Goal: Information Seeking & Learning: Check status

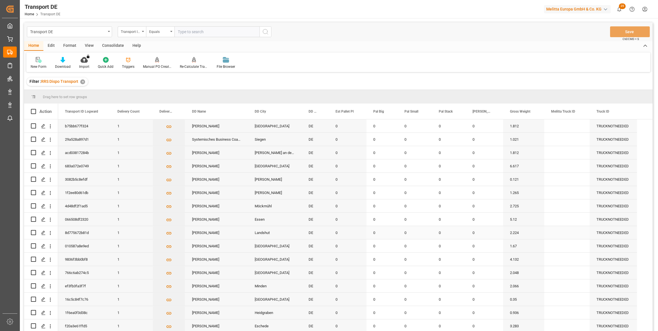
scroll to position [2, 0]
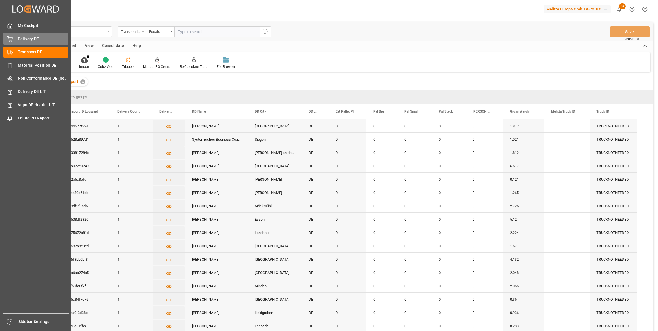
click at [22, 36] on div "Delivery DE Delivery DE" at bounding box center [35, 38] width 65 height 11
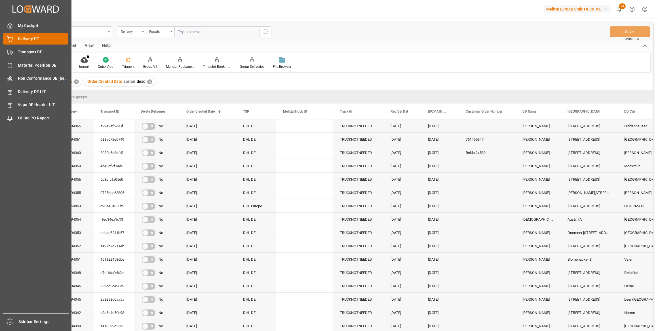
click at [26, 39] on span "Delivery DE" at bounding box center [43, 39] width 51 height 6
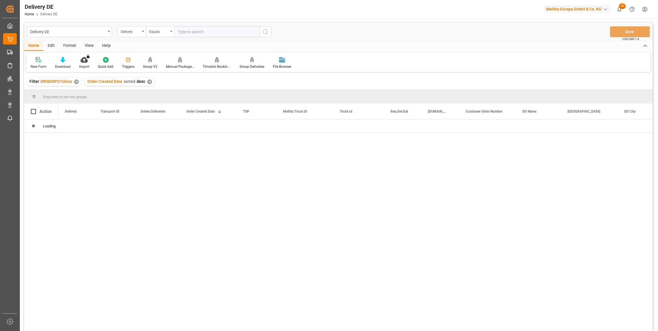
click at [182, 33] on input "text" at bounding box center [216, 31] width 85 height 11
paste input "92548063"
type input "92548063"
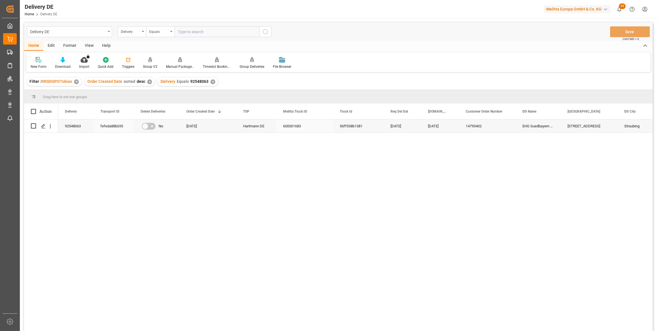
click at [109, 125] on div "fefeda88b035" at bounding box center [114, 125] width 40 height 13
click at [198, 31] on input "text" at bounding box center [216, 31] width 85 height 11
paste input "92548388"
type input "92548388"
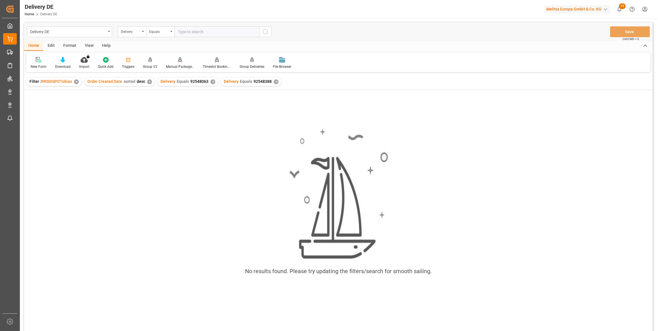
click at [211, 82] on div "✕" at bounding box center [212, 81] width 5 height 5
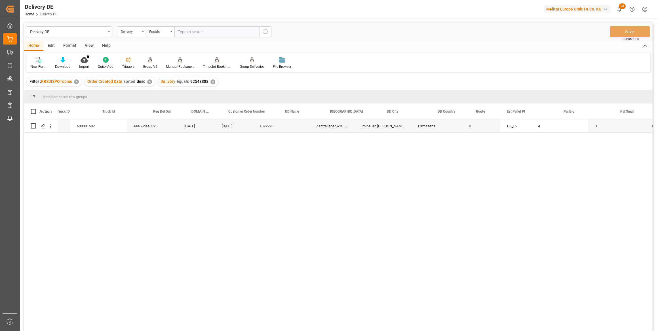
scroll to position [0, 206]
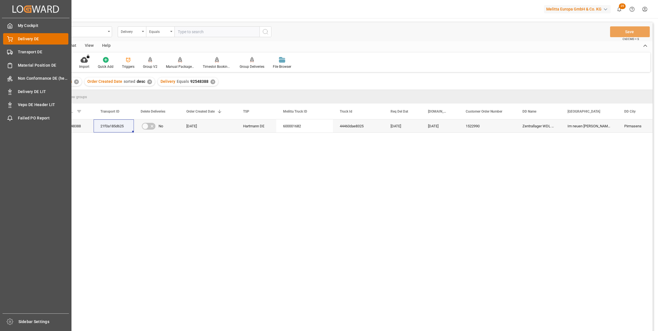
click at [21, 39] on span "Delivery DE" at bounding box center [43, 39] width 51 height 6
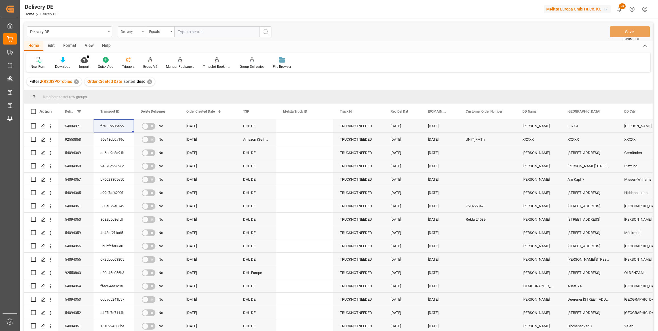
click at [138, 31] on div "Delivery" at bounding box center [130, 31] width 19 height 7
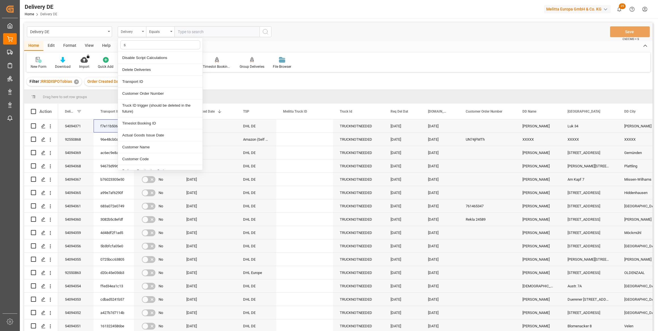
type input "sa"
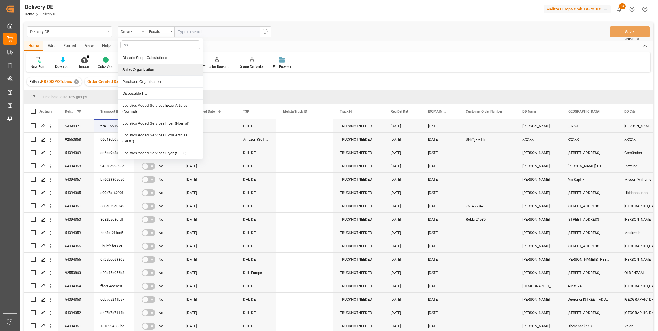
click at [142, 66] on div "Sales Organization" at bounding box center [160, 70] width 84 height 12
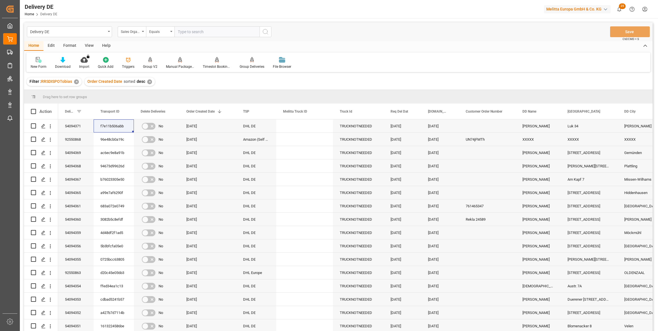
click at [184, 33] on input "text" at bounding box center [216, 31] width 85 height 11
type input "1"
click at [264, 32] on icon "search button" at bounding box center [265, 31] width 7 height 7
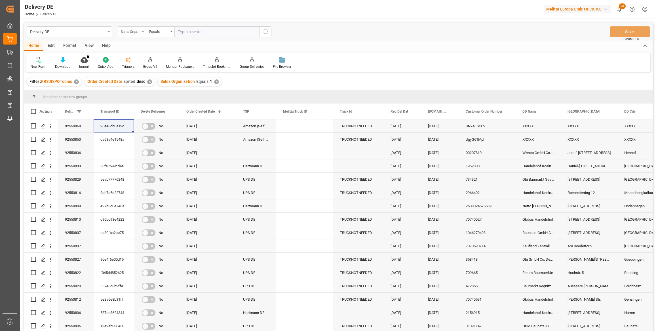
click at [124, 30] on div "Sales Organization" at bounding box center [130, 31] width 19 height 7
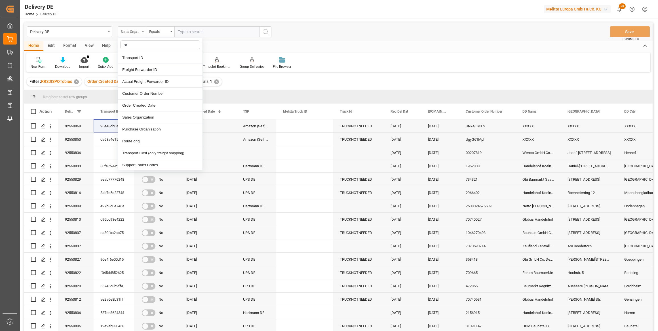
type input "ord"
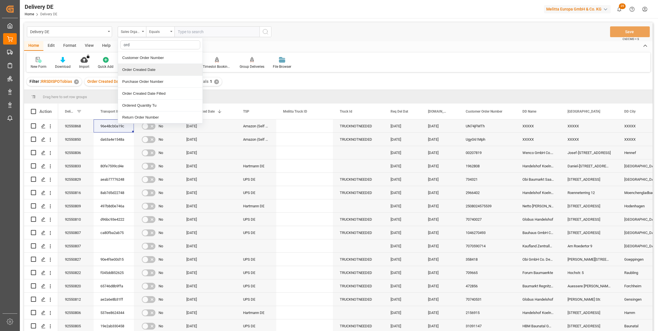
click at [151, 69] on div "Order Created Date" at bounding box center [160, 70] width 84 height 12
click at [171, 31] on icon "open menu" at bounding box center [171, 31] width 2 height 1
click at [169, 92] on div "Greater than" at bounding box center [188, 94] width 84 height 12
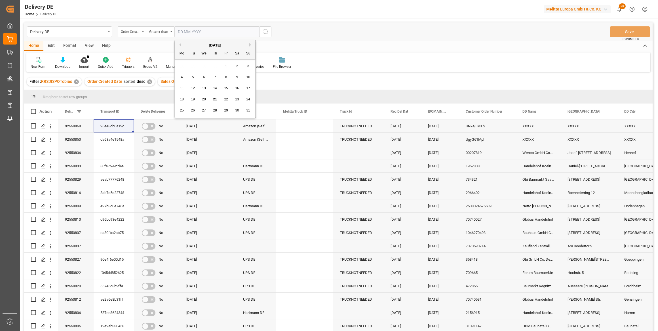
click at [244, 32] on input "text" at bounding box center [216, 31] width 85 height 11
click at [179, 45] on button "Previous Month" at bounding box center [178, 44] width 3 height 3
click at [249, 65] on span "1" at bounding box center [248, 66] width 2 height 4
type input "01.06.2025"
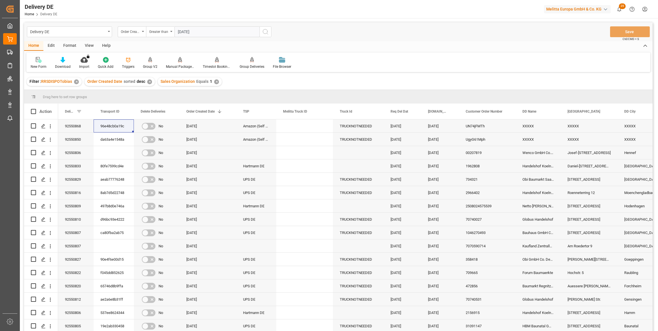
click at [265, 32] on icon "search button" at bounding box center [265, 31] width 7 height 7
click at [61, 62] on icon at bounding box center [62, 60] width 5 height 6
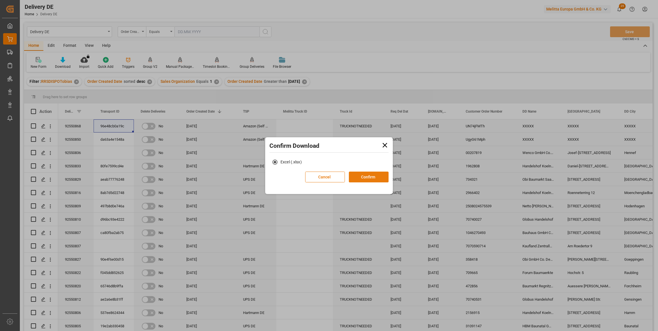
click at [335, 176] on button "Confirm" at bounding box center [369, 176] width 40 height 11
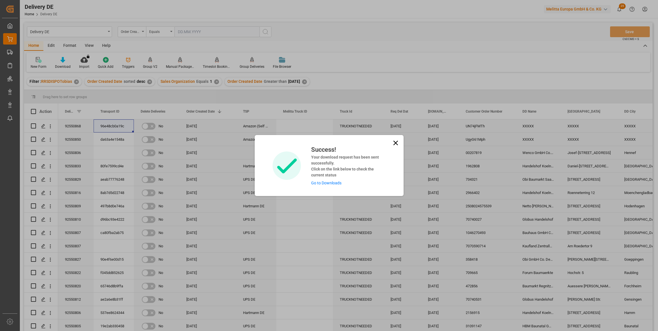
click at [322, 182] on link "Go to Downloads" at bounding box center [326, 183] width 30 height 5
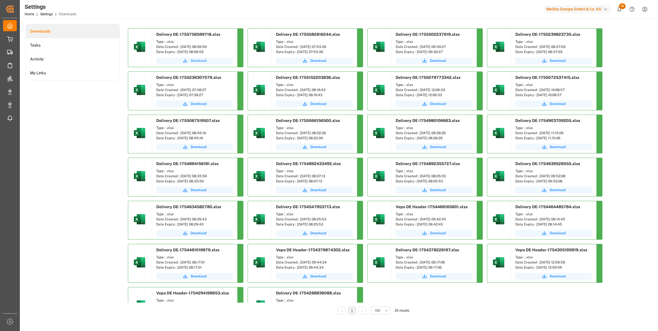
click at [200, 62] on span "Download" at bounding box center [198, 60] width 16 height 5
click at [198, 61] on span "Download" at bounding box center [198, 60] width 16 height 5
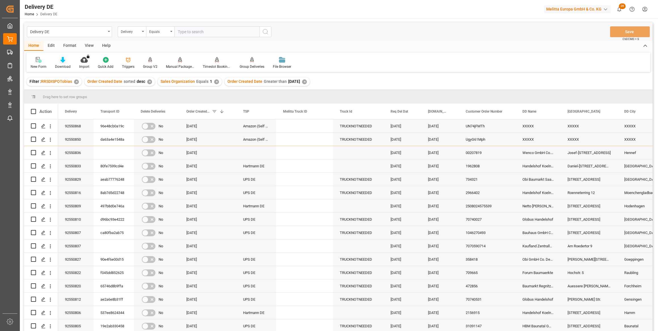
click at [62, 62] on icon at bounding box center [62, 60] width 5 height 6
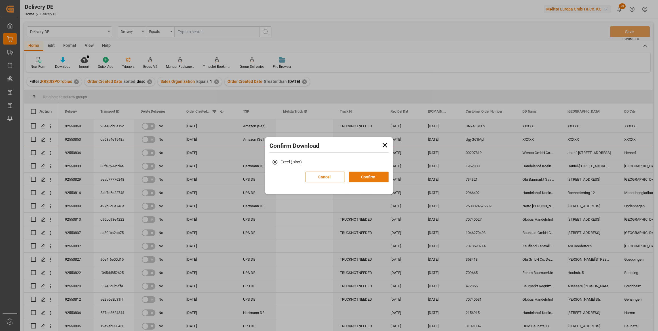
click at [366, 175] on button "Confirm" at bounding box center [369, 176] width 40 height 11
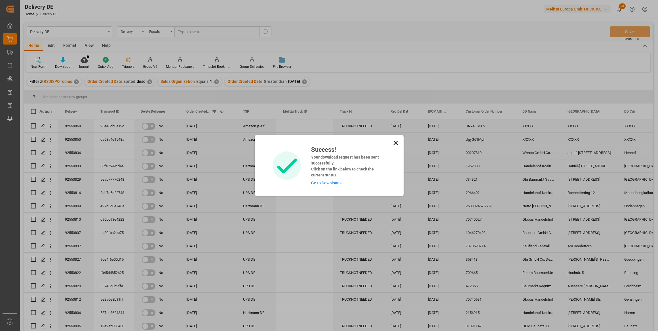
click at [323, 184] on link "Go to Downloads" at bounding box center [326, 183] width 30 height 5
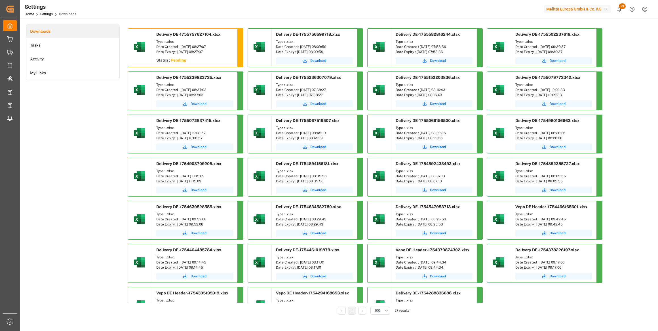
click at [99, 131] on div "Downloads Tasks Activity My Links" at bounding box center [73, 173] width 94 height 298
click at [63, 151] on div "Downloads Tasks Activity My Links" at bounding box center [73, 173] width 94 height 298
click at [63, 144] on div "Downloads Tasks Activity My Links" at bounding box center [73, 173] width 94 height 298
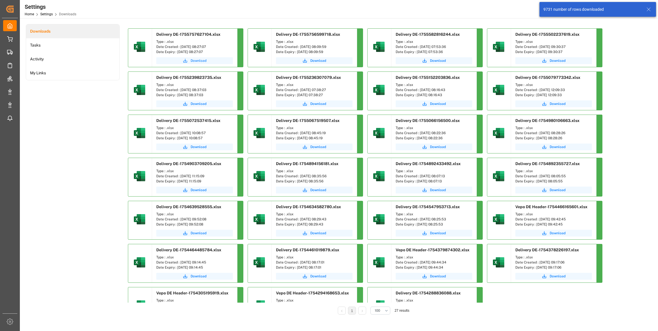
click at [197, 60] on span "Download" at bounding box center [198, 60] width 16 height 5
click at [199, 60] on span "Download" at bounding box center [198, 60] width 16 height 5
click at [86, 164] on div "Downloads Tasks Activity My Links" at bounding box center [73, 173] width 94 height 298
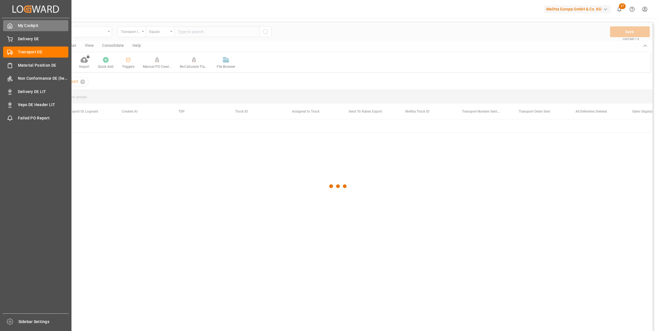
click at [12, 29] on div "My Cockpit My Cockpit" at bounding box center [35, 25] width 65 height 11
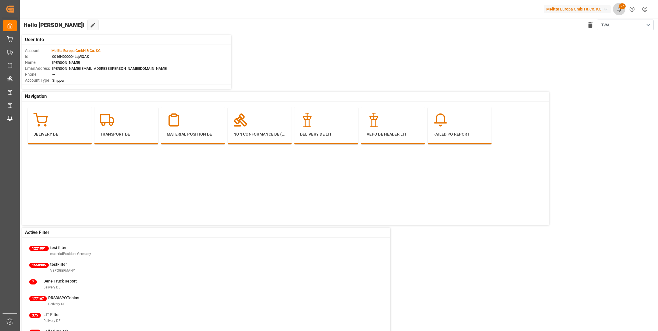
click at [620, 8] on span "27" at bounding box center [621, 6] width 7 height 6
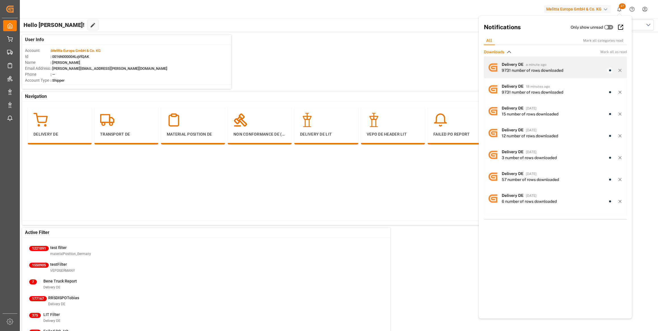
click at [514, 68] on div "9731 number of rows downloaded" at bounding box center [532, 70] width 62 height 6
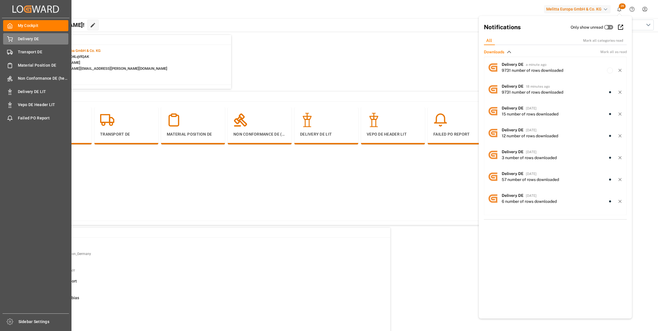
click at [19, 42] on span "Delivery DE" at bounding box center [43, 39] width 51 height 6
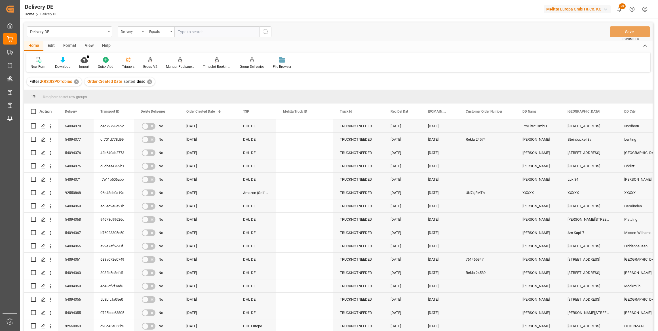
click at [178, 81] on div "Filter : RRSDISPOTobias ✕ Order Created Date sorted desc ✕" at bounding box center [338, 82] width 628 height 16
click at [143, 30] on div "Delivery" at bounding box center [132, 31] width 28 height 11
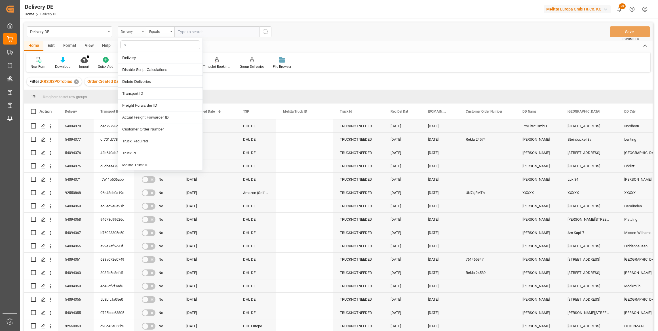
type input "sa"
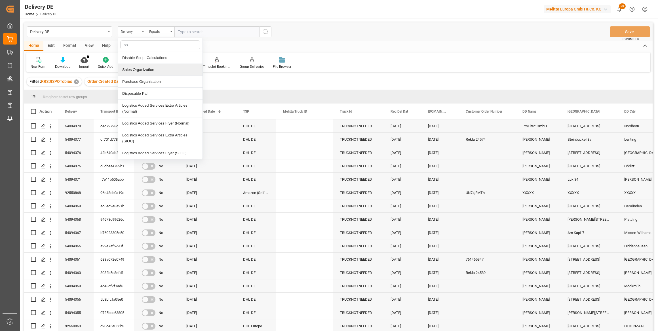
click at [153, 72] on div "Sales Organization" at bounding box center [160, 70] width 84 height 12
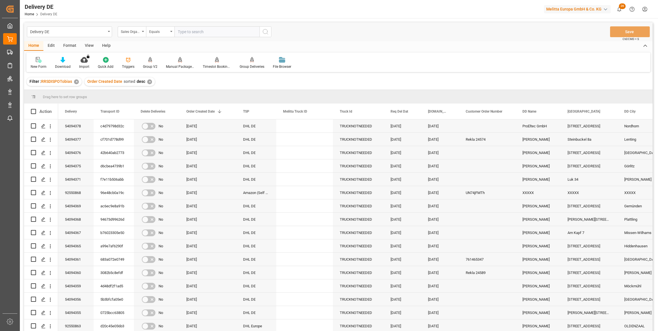
click at [184, 33] on input "text" at bounding box center [216, 31] width 85 height 11
type input "1"
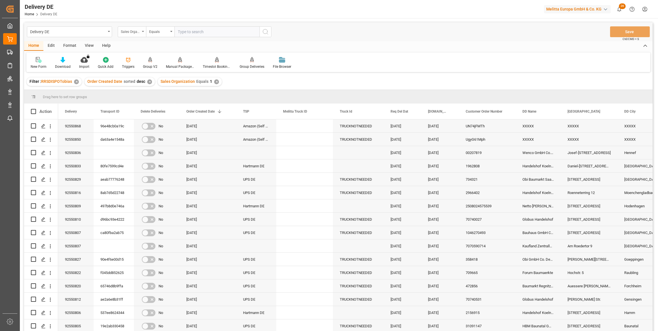
click at [134, 32] on div "Sales Organization" at bounding box center [130, 31] width 19 height 7
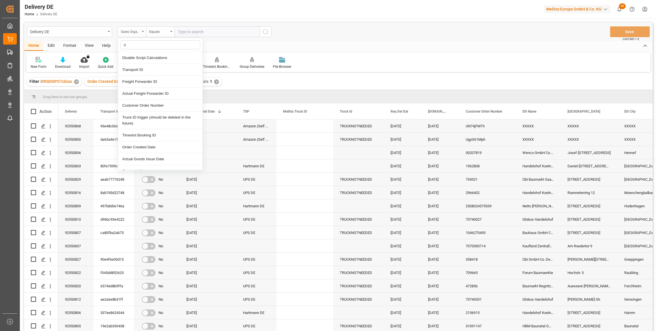
type input "or"
click at [151, 107] on div "Order Created Date" at bounding box center [160, 105] width 84 height 12
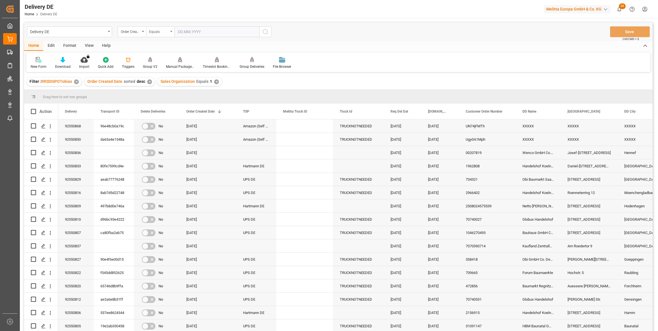
click at [160, 29] on div "Equals" at bounding box center [158, 31] width 19 height 7
click at [171, 94] on div "Greater than" at bounding box center [188, 94] width 84 height 12
click at [250, 31] on input "text" at bounding box center [216, 31] width 85 height 11
click at [178, 45] on button "Previous Month" at bounding box center [178, 44] width 3 height 3
click at [193, 65] on span "1" at bounding box center [193, 66] width 2 height 4
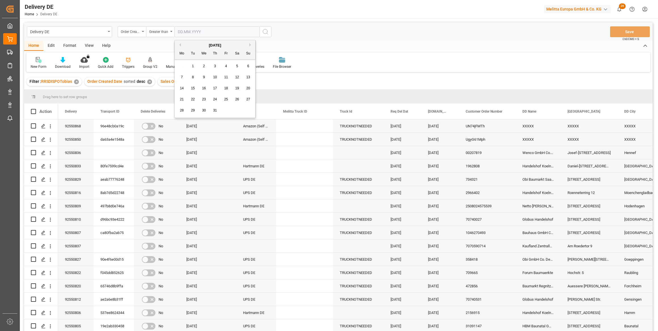
type input "01.07.2025"
click at [264, 33] on icon "search button" at bounding box center [265, 31] width 7 height 7
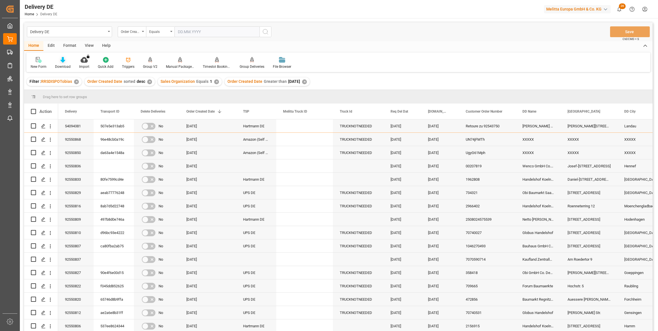
click at [61, 59] on icon at bounding box center [62, 60] width 5 height 6
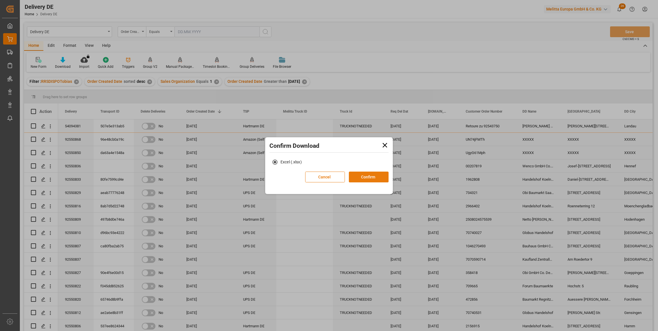
click at [374, 174] on button "Confirm" at bounding box center [369, 176] width 40 height 11
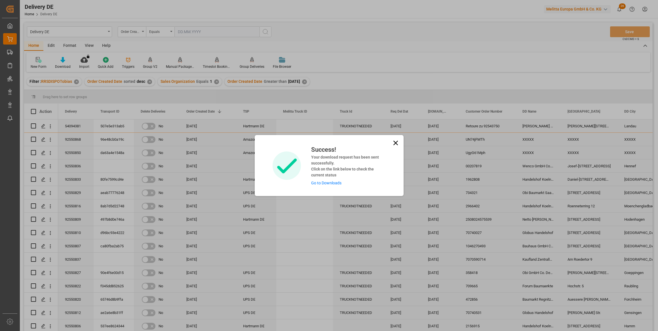
click at [335, 184] on link "Go to Downloads" at bounding box center [326, 183] width 30 height 5
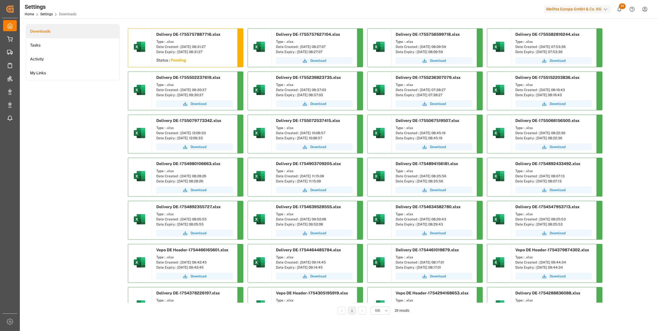
click at [77, 211] on div "Downloads Tasks Activity My Links" at bounding box center [73, 173] width 94 height 298
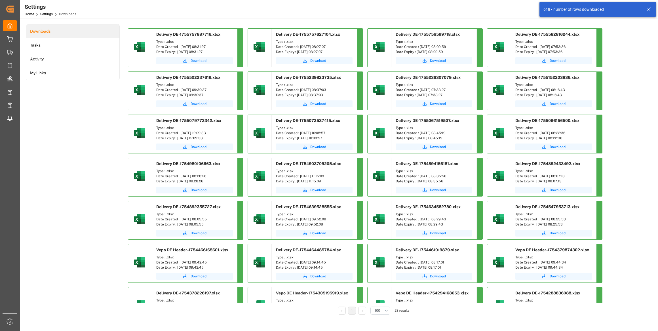
click at [195, 60] on span "Download" at bounding box center [198, 60] width 16 height 5
click at [643, 8] on html "Created by potrace 1.15, written by Peter Selinger 2001-2017 Created by potrace…" at bounding box center [329, 165] width 658 height 331
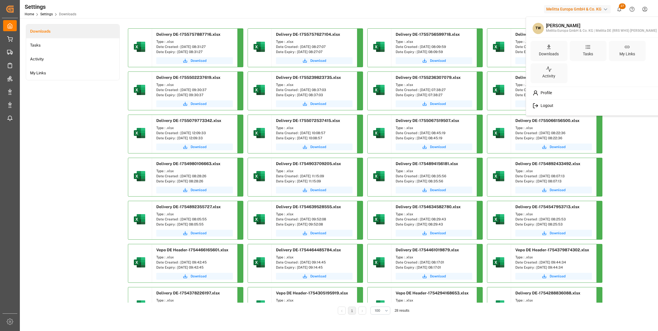
click at [544, 108] on span "Logout" at bounding box center [545, 105] width 15 height 5
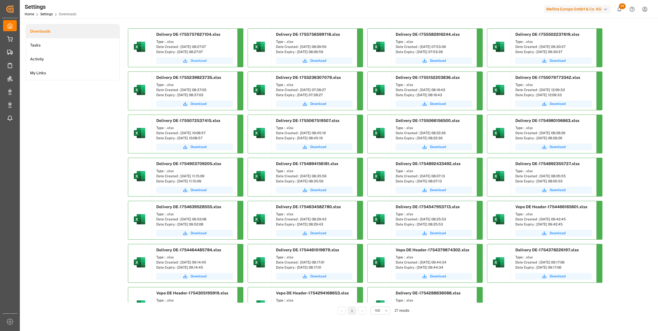
click at [200, 58] on span "Download" at bounding box center [198, 60] width 16 height 5
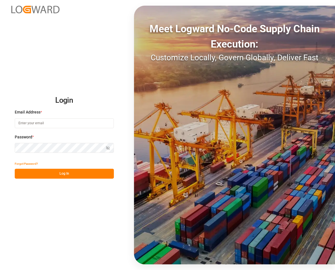
type input "tobias.wagner@melitta.de"
click at [63, 174] on button "Log In" at bounding box center [64, 174] width 99 height 10
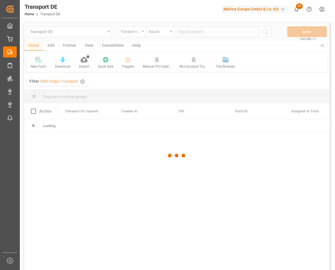
click at [298, 9] on icon "show 27 new notifications" at bounding box center [297, 9] width 6 height 6
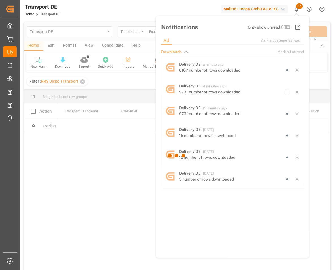
click at [187, 70] on div at bounding box center [177, 155] width 306 height 267
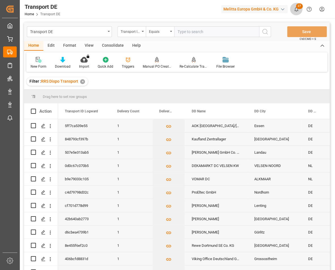
click icon "show 27 new notifications"
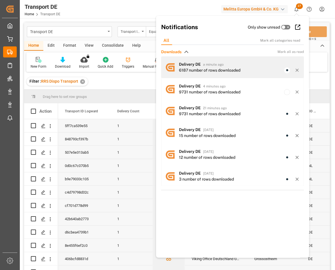
click span "Delivery DE"
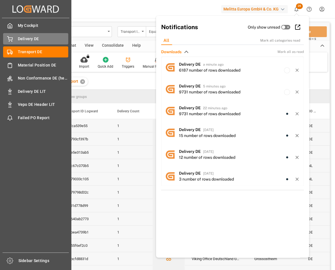
click icon
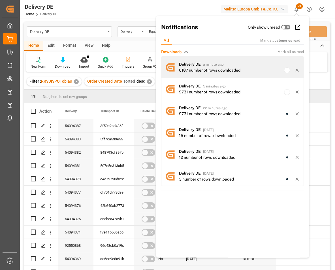
click div "6187 number of rows downloaded"
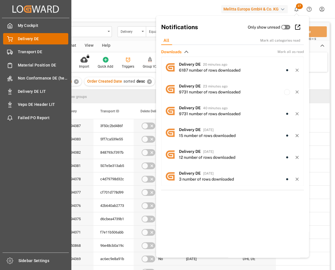
click div
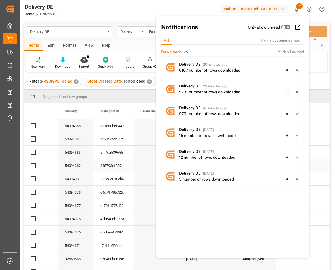
click div "54094382"
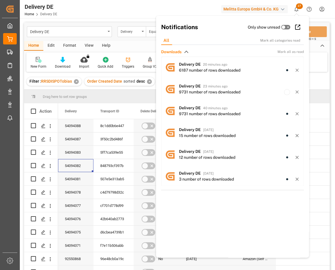
click icon "show 27 new notifications"
click div "Delivery DE Home Delivery DE Melitta Europa GmbH & Co. KG 27 Notifications Only…"
click div
click icon "show 27 new notifications"
click div "Delivery DE Home Delivery DE Melitta Europa GmbH & Co. KG 27 Notifications Only…"
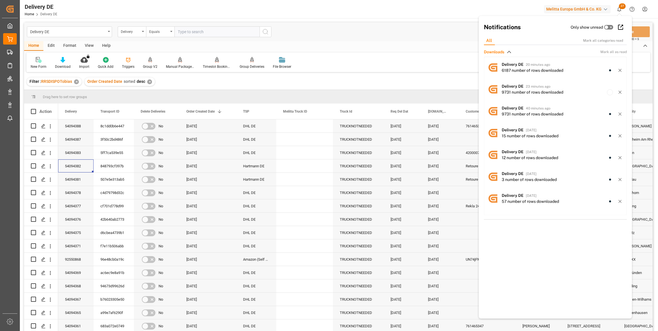
click input "text"
paste input "92550337"
type input "92550337"
drag, startPoint x: 268, startPoint y: 31, endPoint x: 270, endPoint y: 31, distance: 2.8
click icon "search button"
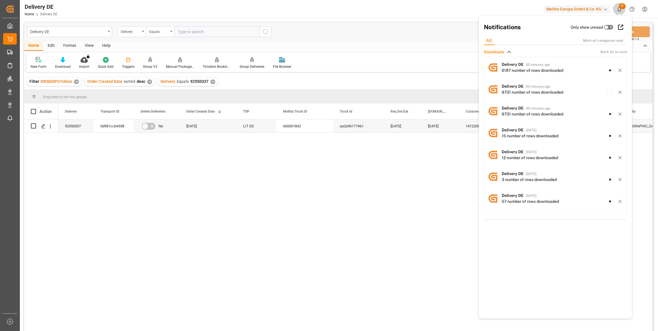
click icon "show 27 new notifications"
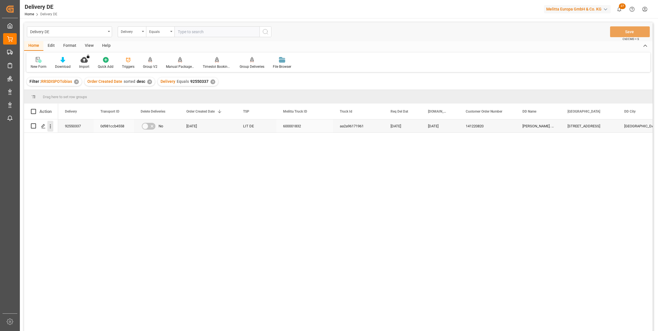
click button "open menu"
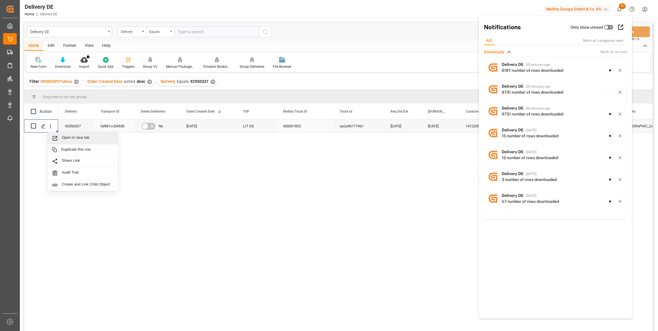
click span "Open in new tab"
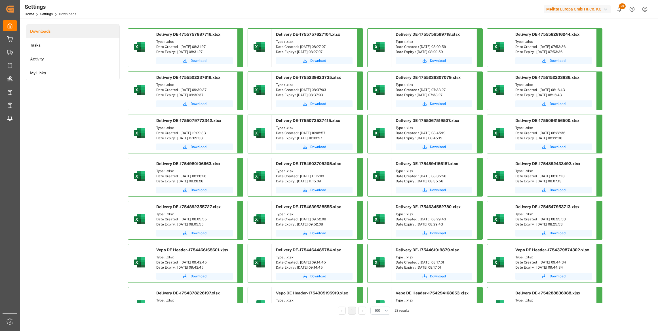
click at [198, 60] on span "Download" at bounding box center [198, 60] width 16 height 5
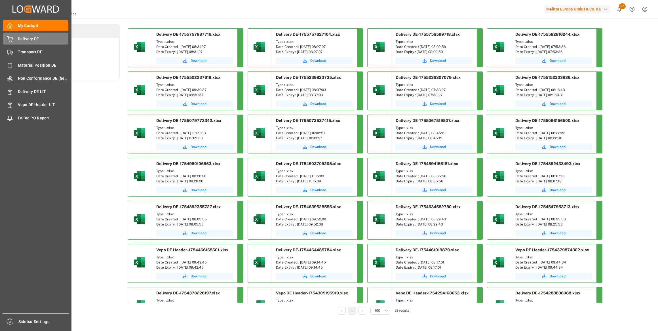
click at [14, 41] on div "Delivery DE Delivery DE" at bounding box center [35, 38] width 65 height 11
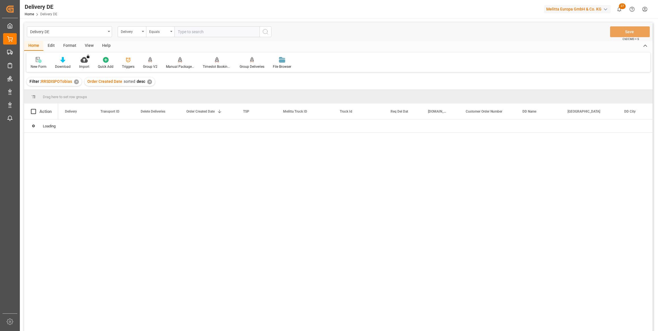
click at [201, 31] on input "text" at bounding box center [216, 31] width 85 height 11
type input "92548063"
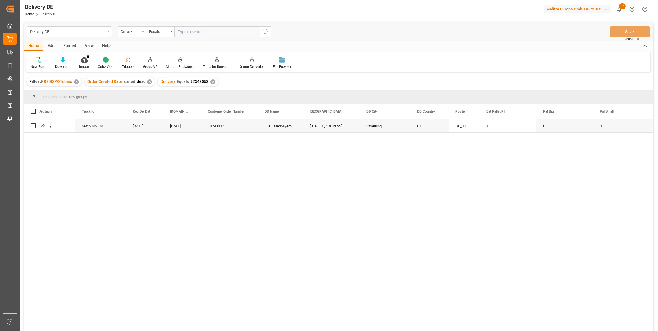
scroll to position [0, 309]
click at [192, 31] on input "text" at bounding box center [216, 31] width 85 height 11
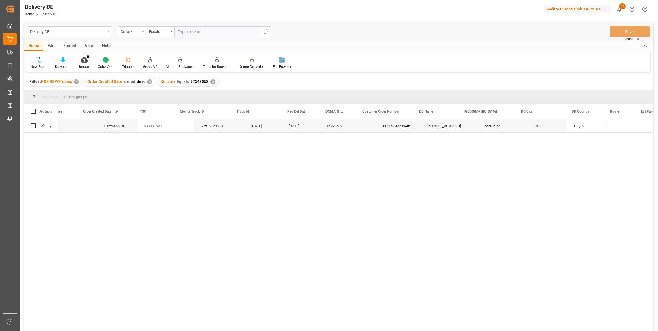
scroll to position [0, 103]
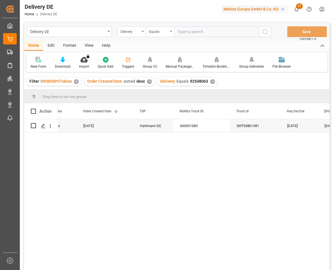
click at [299, 8] on span "27" at bounding box center [299, 6] width 7 height 6
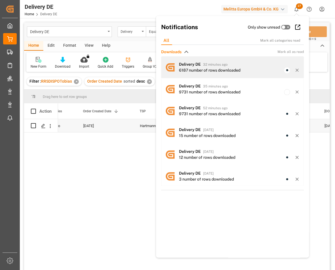
click at [197, 67] on div "6187 number of rows downloaded" at bounding box center [210, 70] width 62 height 6
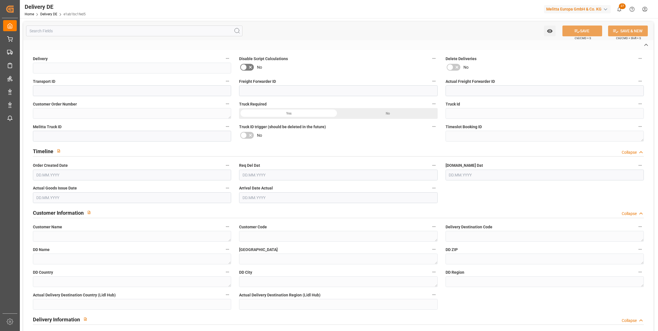
type input "92550337"
type input "0d981ccb4558"
type input "0000058281"
type textarea "141220820"
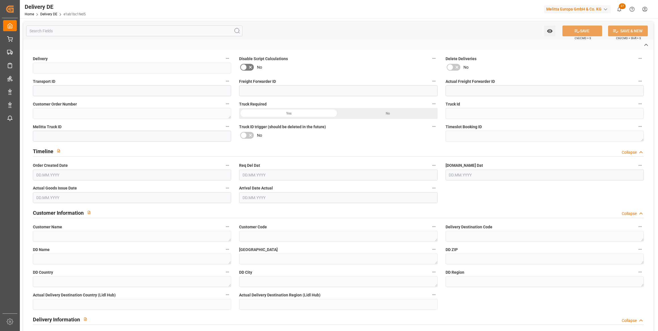
type input "aa2a96171961"
type input "600001832"
type textarea "[PERSON_NAME]. [PERSON_NAME] GmbH"
type textarea "0000096328"
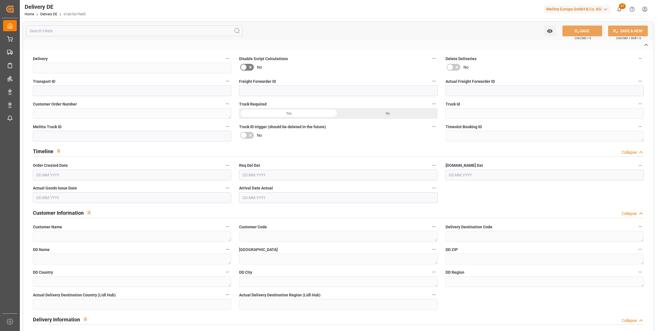
type textarea "[PERSON_NAME]. [PERSON_NAME] GmbH"
type textarea "[STREET_ADDRESS]"
type textarea "87665"
type textarea "DE"
type textarea "[GEOGRAPHIC_DATA]"
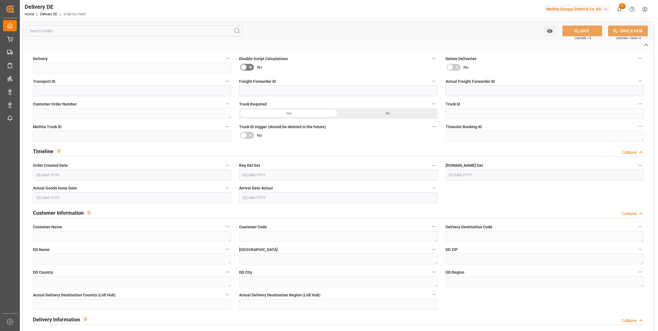
type textarea "87"
type textarea "0011"
type textarea "1"
type textarea "LF"
type input "Free to Choose"
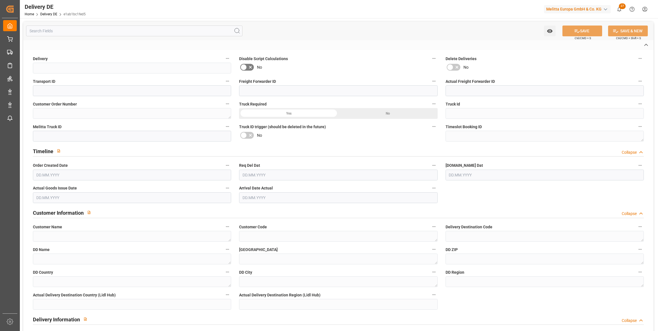
type input "Pallet"
type textarea "DE_03"
type input "DE_03"
type input "DAP"
type input "00"
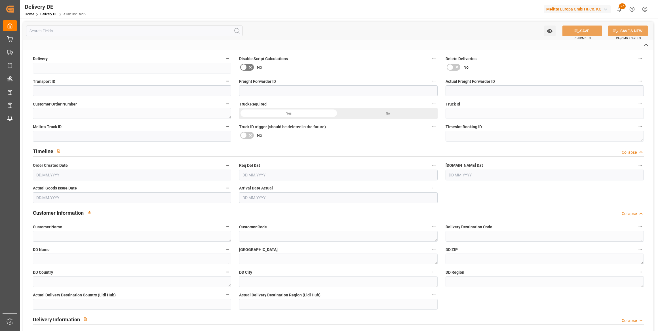
type input "H105"
type textarea "Maximale Palettenhöhe 1,05 m"
type input "SRPA"
type textarea "Sortenreine Paletten"
type input "SPAL"
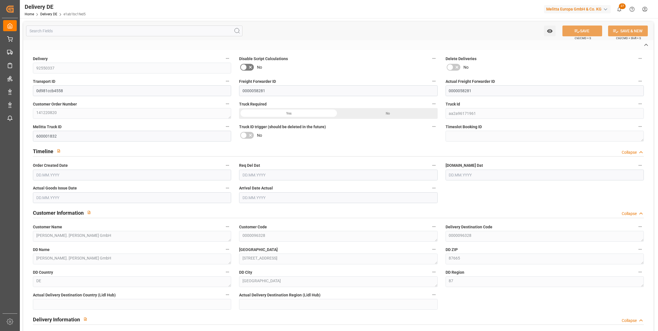
type textarea "mit Stützpalette"
type input "EPQB"
type textarea "VP=EUB,Kommi=EUB"
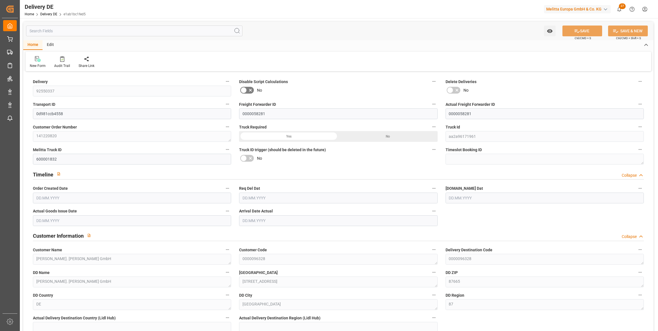
type input "9"
type input "4"
type input "5.25"
type input "171.035"
type input "666.03"
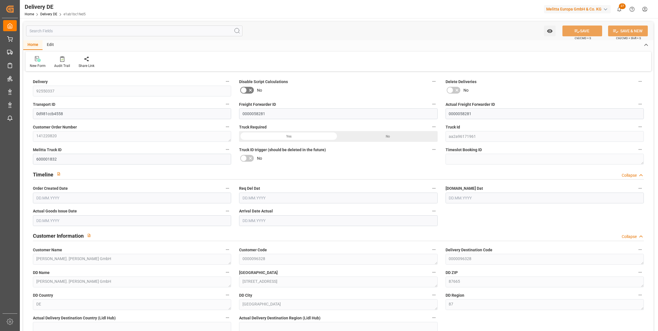
type input "5684.78"
type input "[DATE]"
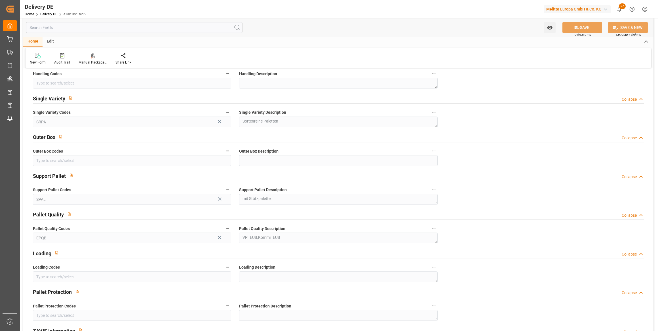
scroll to position [567, 0]
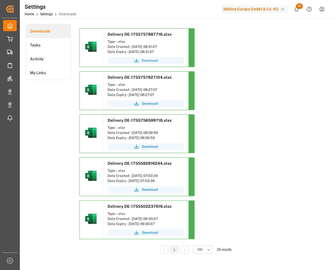
click at [151, 59] on span "Download" at bounding box center [150, 60] width 16 height 5
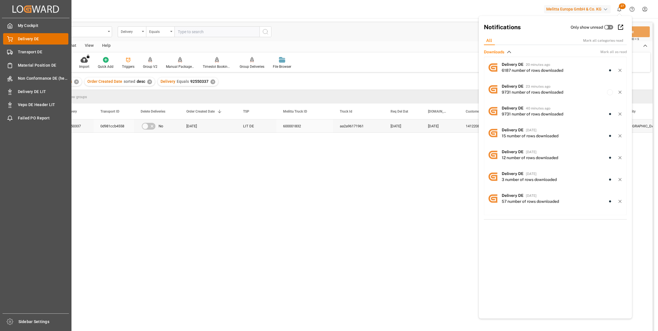
click at [18, 40] on span "Delivery DE" at bounding box center [43, 39] width 51 height 6
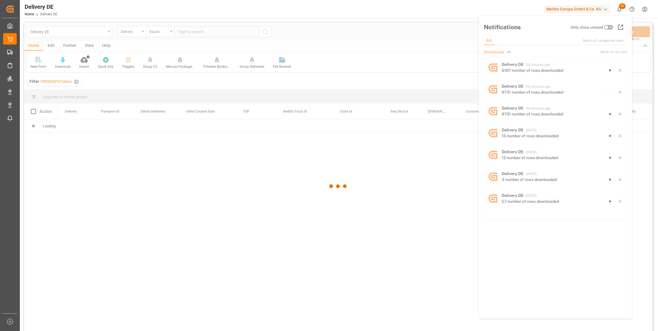
click at [620, 10] on icon "show 27 new notifications" at bounding box center [619, 9] width 6 height 6
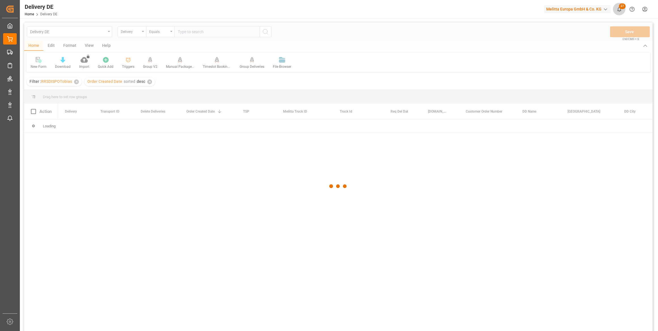
click at [622, 10] on button "27" at bounding box center [618, 9] width 13 height 13
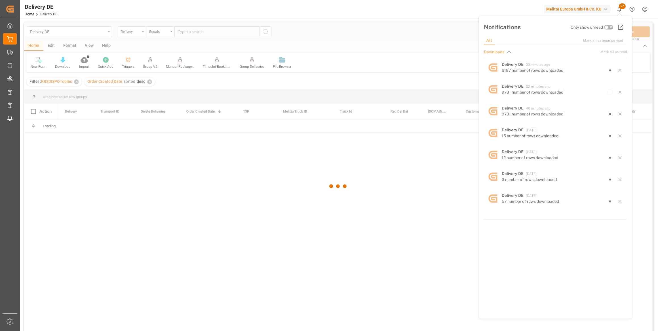
click at [622, 10] on icon "show 27 new notifications" at bounding box center [619, 9] width 6 height 6
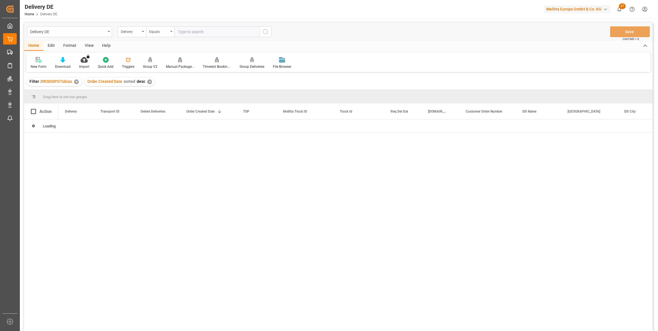
click at [200, 30] on input "text" at bounding box center [216, 31] width 85 height 11
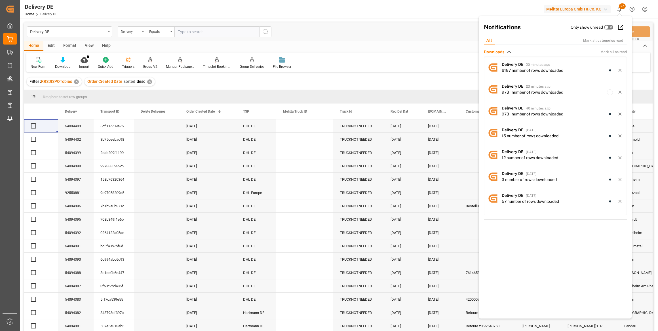
click at [203, 32] on input "text" at bounding box center [216, 31] width 85 height 11
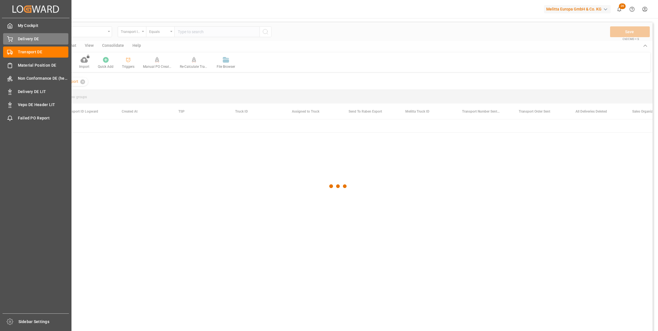
click at [25, 39] on span "Delivery DE" at bounding box center [43, 39] width 51 height 6
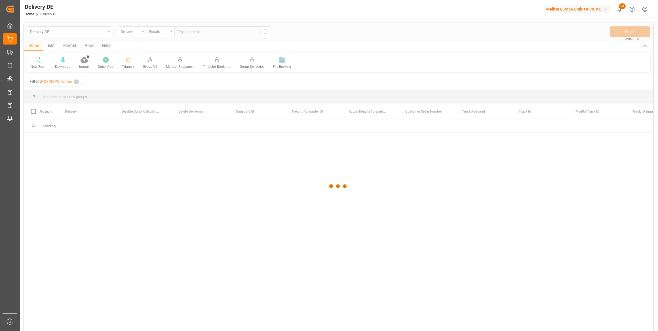
click at [192, 33] on div at bounding box center [338, 185] width 628 height 327
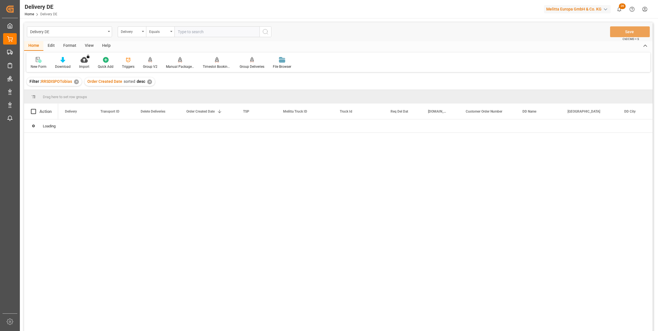
click at [194, 31] on input "text" at bounding box center [216, 31] width 85 height 11
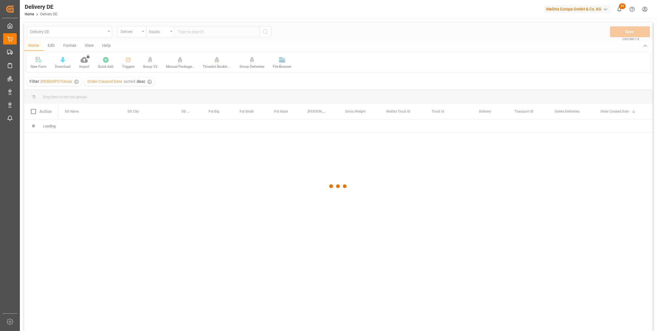
paste input "92547985"
type input "92547985"
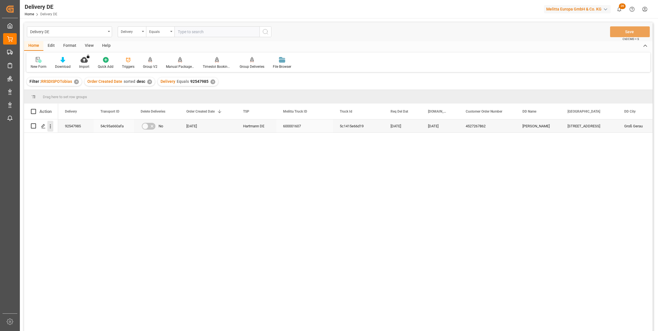
click at [53, 126] on icon "open menu" at bounding box center [50, 126] width 6 height 6
click at [73, 138] on span "Open in new tab" at bounding box center [88, 138] width 52 height 6
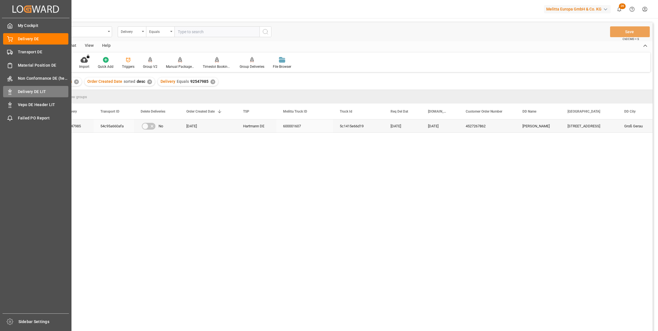
click at [26, 93] on span "Delivery DE LIT" at bounding box center [43, 92] width 51 height 6
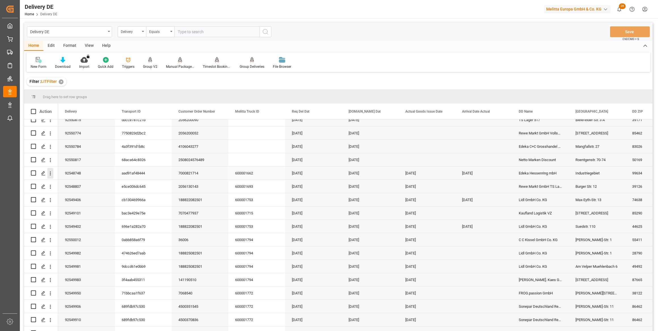
click at [51, 172] on icon "open menu" at bounding box center [50, 173] width 6 height 6
click at [82, 184] on span "Open in new tab" at bounding box center [88, 185] width 52 height 6
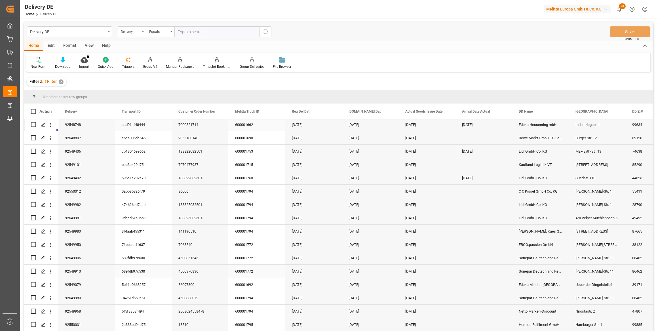
scroll to position [309, 0]
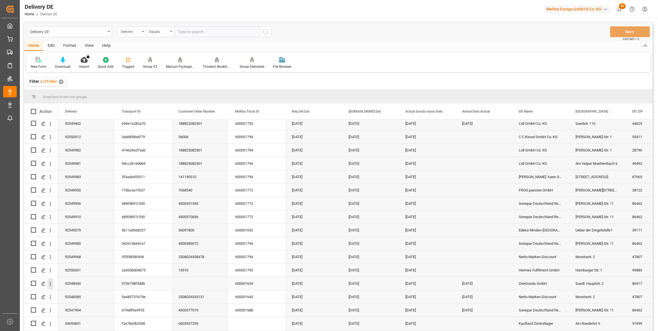
click at [50, 281] on icon "open menu" at bounding box center [50, 283] width 1 height 4
click at [73, 296] on span "Open in new tab" at bounding box center [88, 296] width 52 height 6
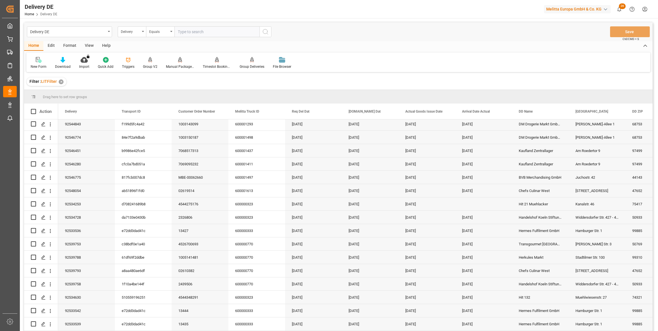
scroll to position [1026, 0]
click at [50, 191] on icon "open menu" at bounding box center [50, 193] width 6 height 6
click at [65, 203] on span "Open in new tab" at bounding box center [88, 205] width 52 height 6
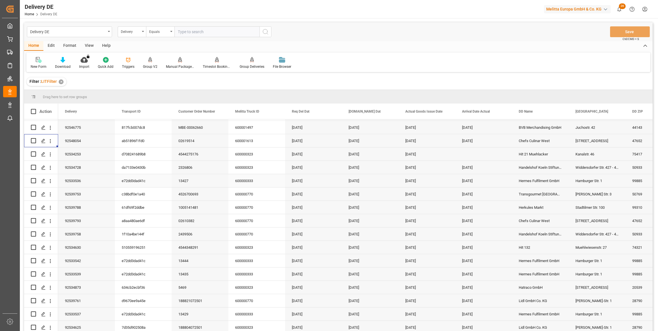
scroll to position [1120, 0]
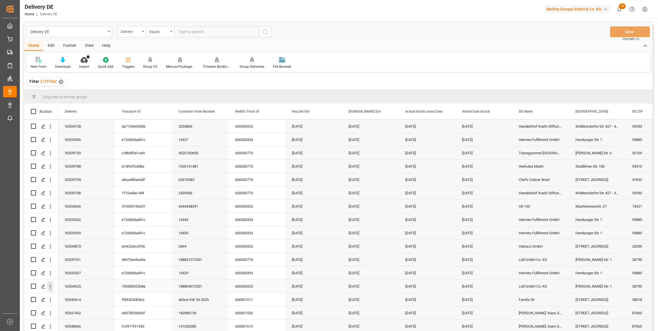
click at [50, 284] on icon "open menu" at bounding box center [50, 286] width 6 height 6
click at [65, 296] on span "Open in new tab" at bounding box center [88, 297] width 52 height 6
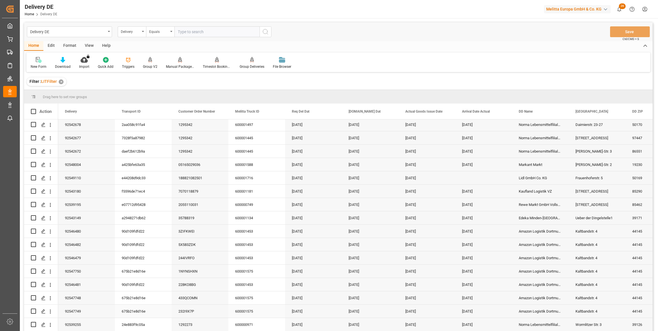
scroll to position [708, 0]
click at [48, 163] on icon "open menu" at bounding box center [50, 164] width 6 height 6
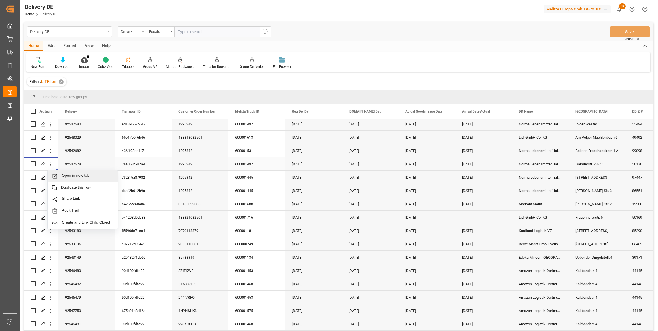
click at [74, 173] on span "Open in new tab" at bounding box center [88, 176] width 52 height 6
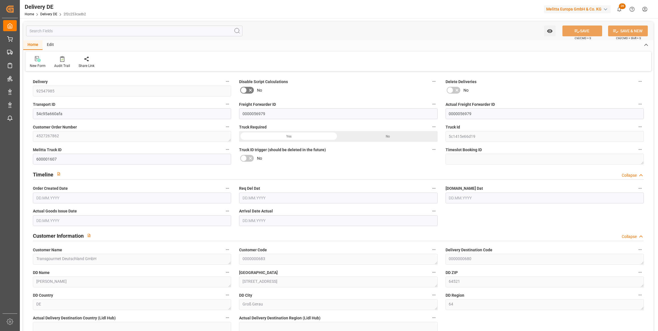
type input "7"
type input "4"
type input "3.5"
type input "923.921"
type input "1351.994"
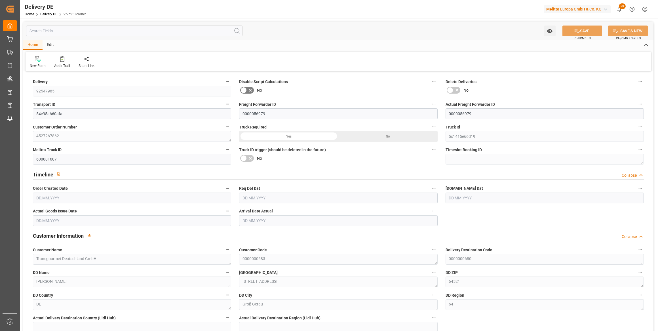
type input "6313.554"
type input "11.08.2025"
type input "[DATE]"
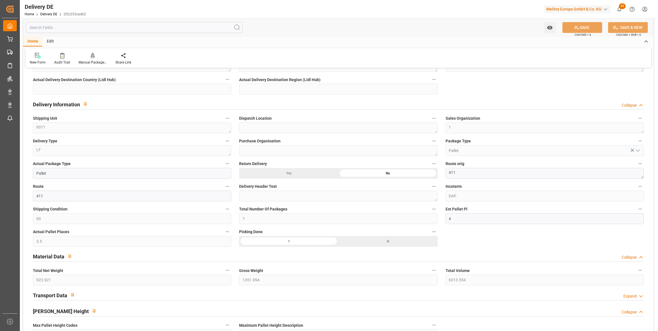
scroll to position [258, 0]
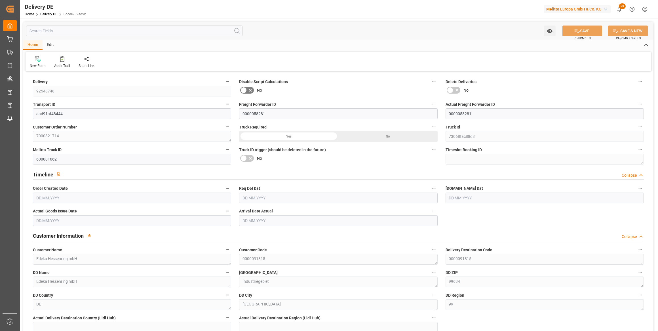
type input "2"
type input "1"
type input "1.25"
type input "148.48"
type input "240"
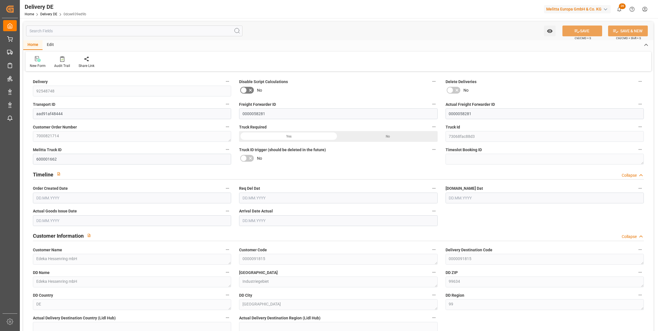
type input "1647.36"
type input "[DATE]"
type input "20.08.2025"
type input "15.08.2025"
type input "18.08.2025"
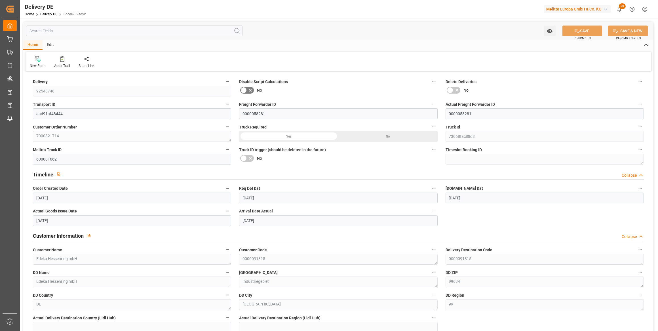
type input "20.08.2025"
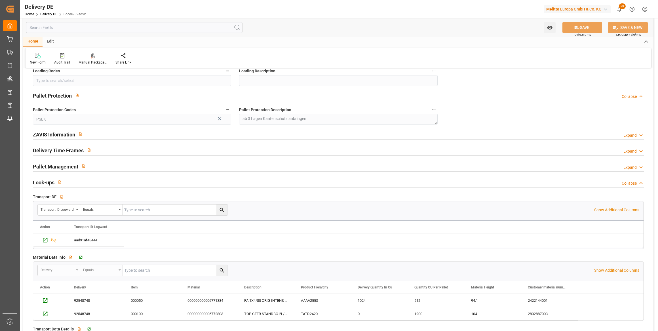
scroll to position [773, 0]
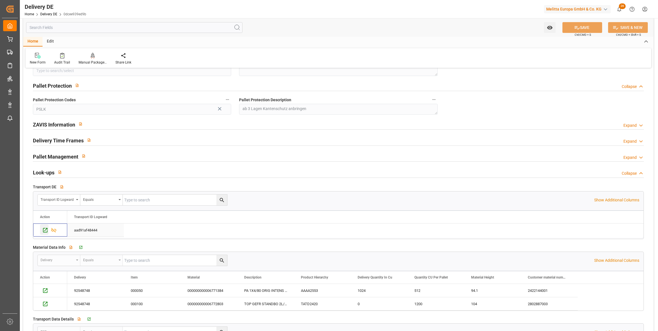
click at [46, 228] on icon "Press SPACE to select this row." at bounding box center [45, 230] width 5 height 5
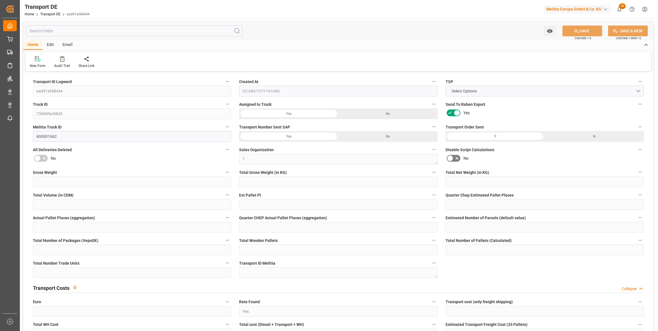
type input "240"
type input "190.464"
type input "148.48"
type input "1647.36"
type input "1"
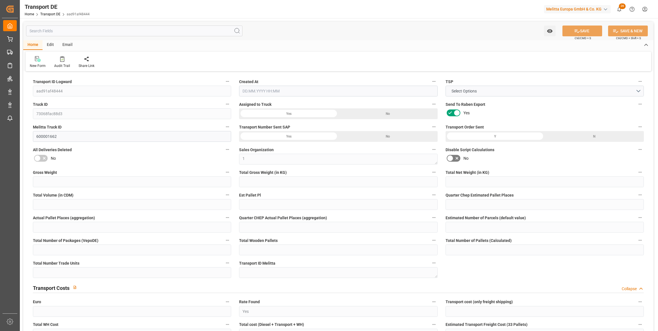
type input "0"
type input "1.25"
type input "0"
type input "1"
type input "2"
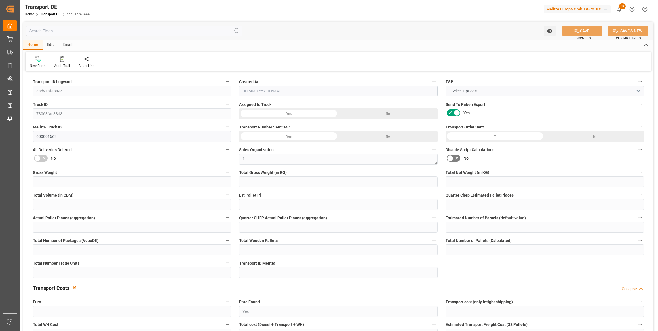
type input "2"
type input "0"
type input "66.1"
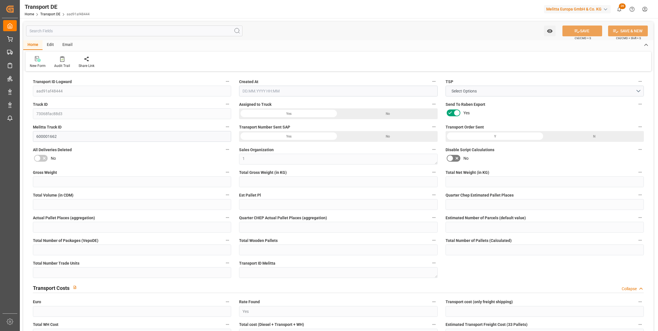
type input "13.287"
type input "66.1"
type input "65.4787"
type input "99"
type input "2"
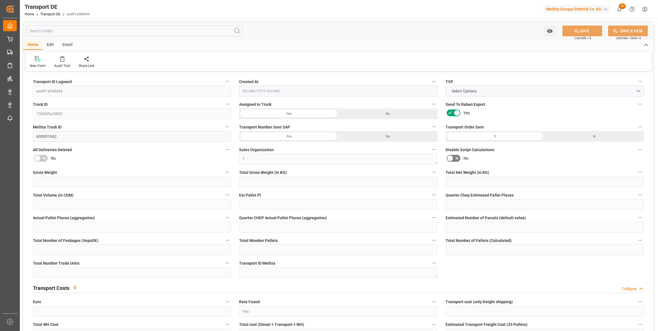
type input "0"
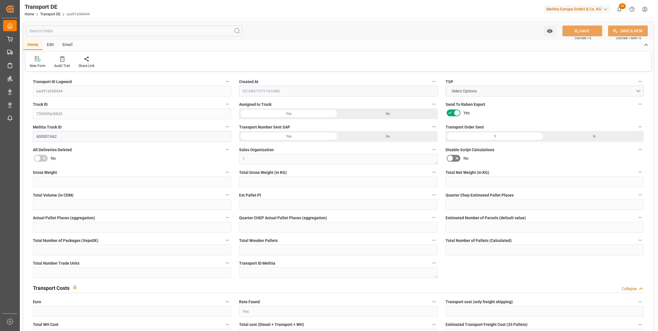
type input "0"
type input "-0.6213"
type input "0"
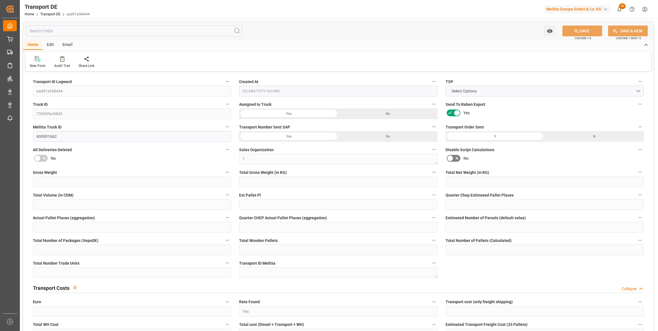
type input "0"
type input "190.464"
type input "4710.8598"
type input "21"
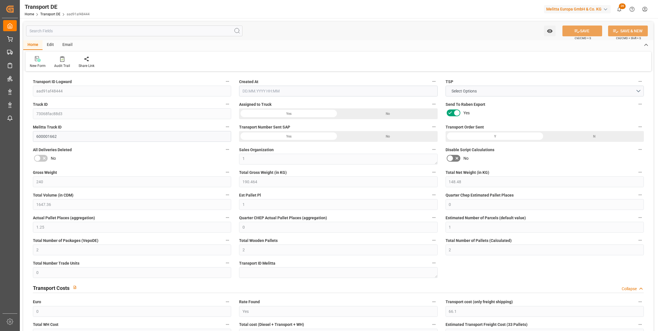
type input "35"
type input "0"
type input "2"
type input "0"
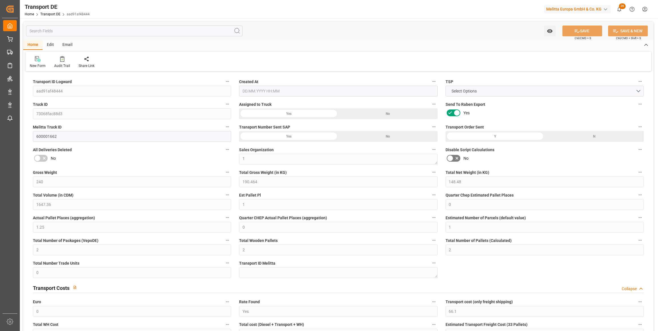
type input "0"
type input "1"
type input "0"
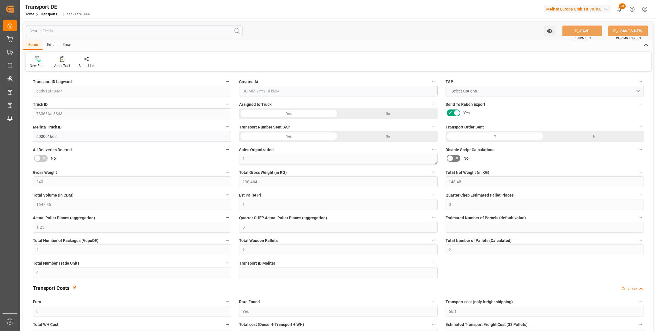
type input "128"
type input "78.7657"
type input "65.4787"
type input "[DATE] 21:03"
type input "[DATE]"
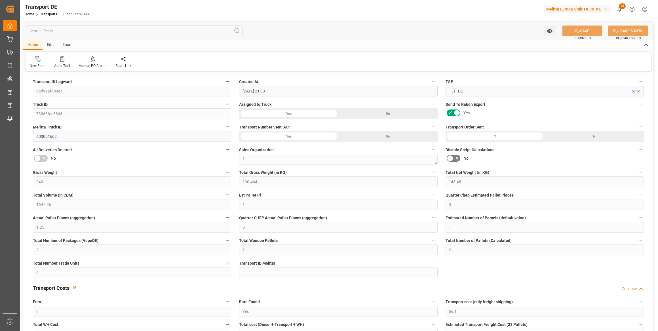
type input "[DATE]"
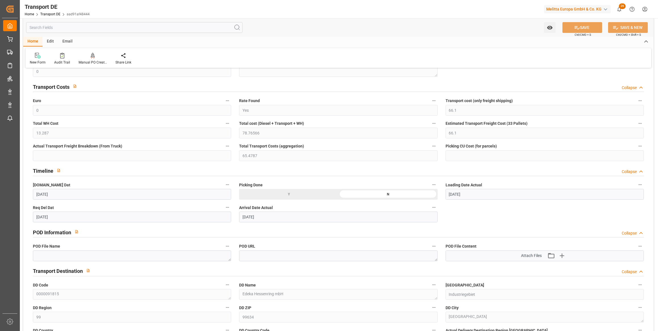
scroll to position [206, 0]
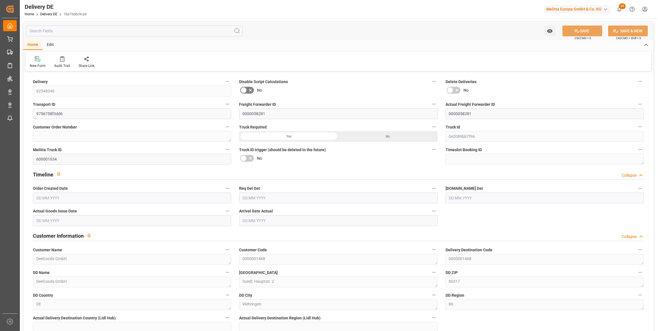
type input "1"
type input "299.376"
type input "363"
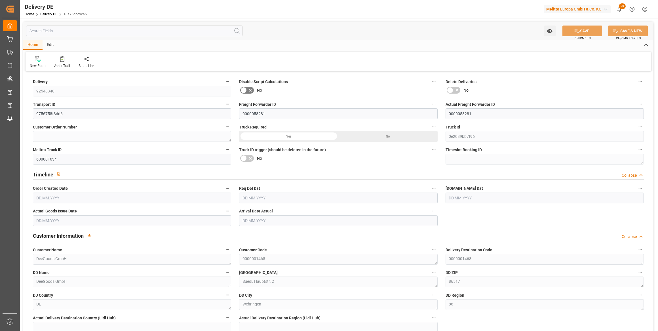
type input "973.44"
type input "12.08.2025"
type input "[DATE]"
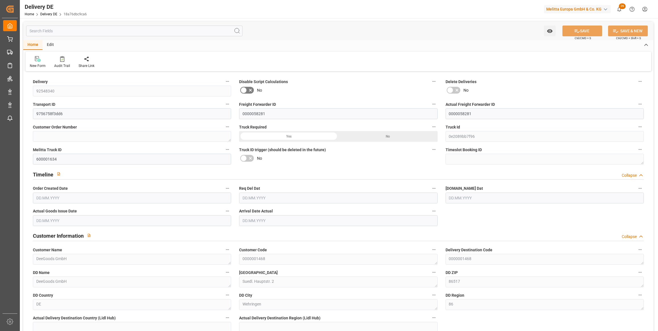
type input "[DATE]"
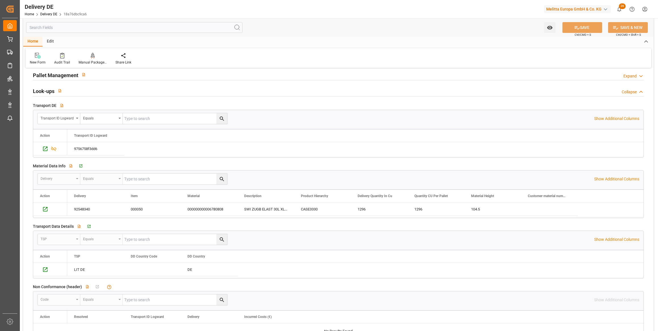
scroll to position [927, 0]
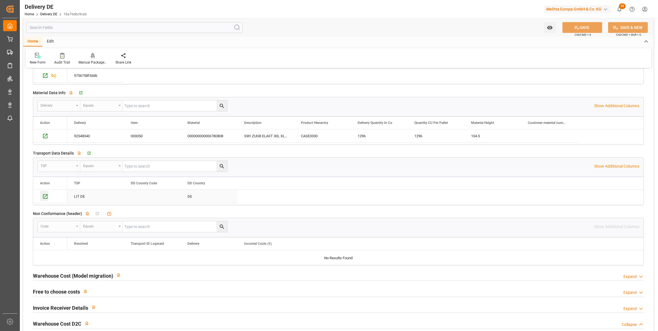
click at [44, 194] on icon "Press SPACE to select this row." at bounding box center [45, 196] width 6 height 6
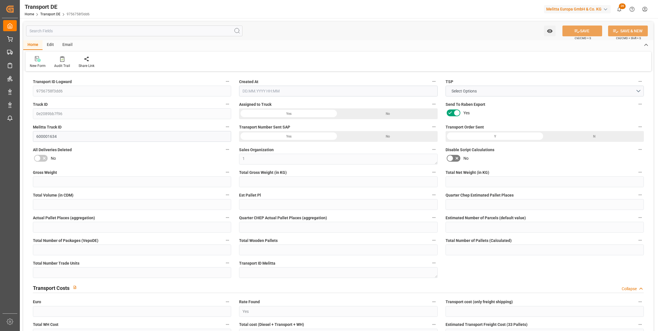
type input "363"
type input "332.352"
type input "299.376"
type input "973.44"
type input "1"
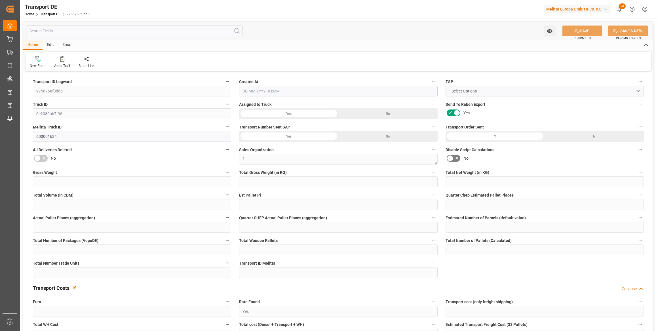
type input "0"
type input "1"
type input "0"
type input "1"
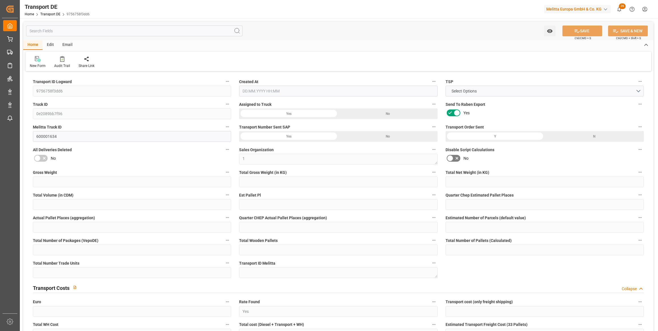
type input "1"
type input "0"
type input "78.64"
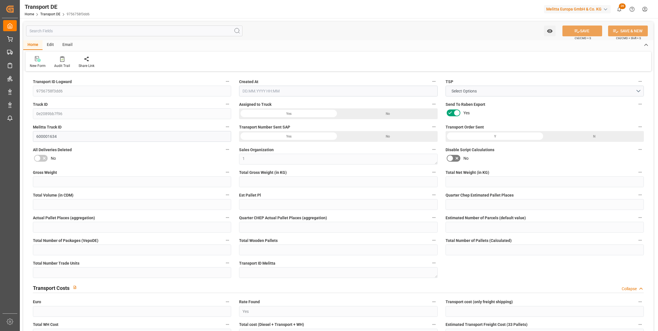
type input "8.163"
type input "78.64"
type input "77.9008"
type input "86"
type input "1"
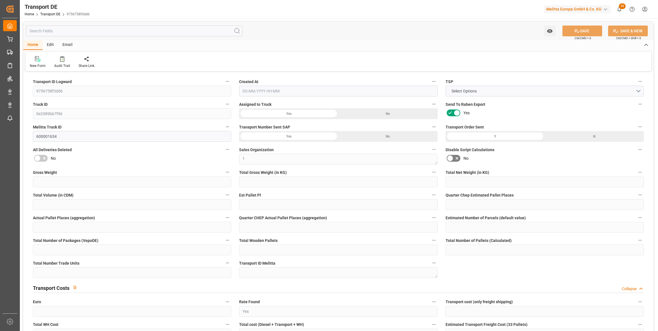
type input "0"
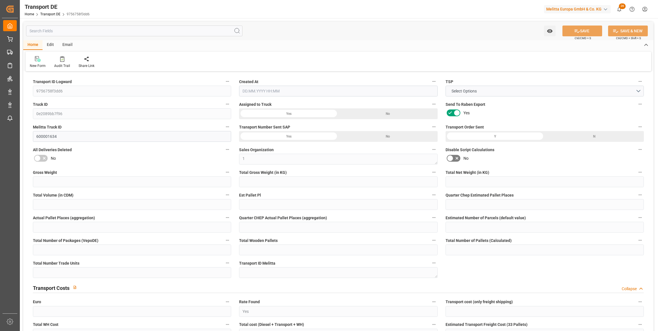
type input "0"
type input "-0.7392"
type input "0"
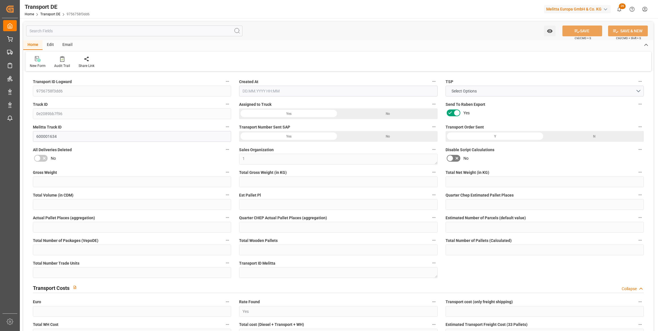
type input "0"
type input "332.352"
type input "4710.8598"
type input "21"
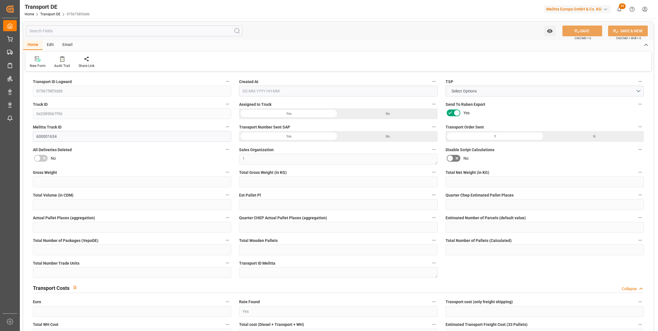
type input "35"
type input "0"
type input "1"
type input "0"
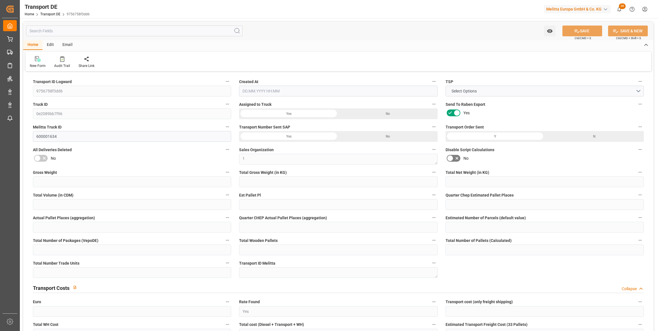
type input "0"
type input "1"
type input "0"
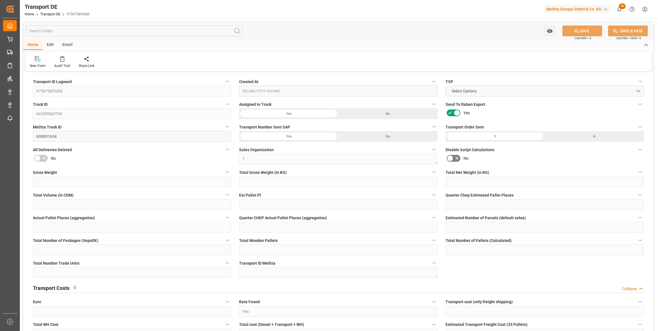
type input "144"
type input "86.0638"
type input "77.9008"
type input "12.08.2025 21:02"
type input "[DATE]"
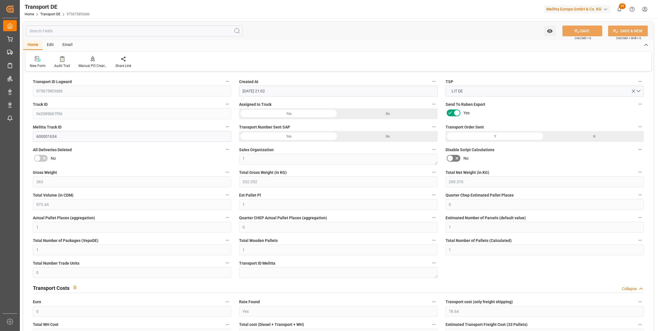
type input "[DATE]"
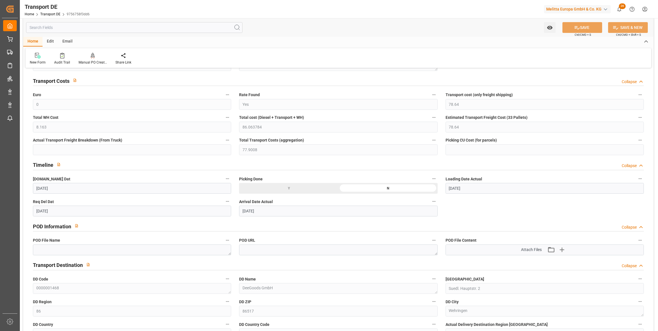
scroll to position [258, 0]
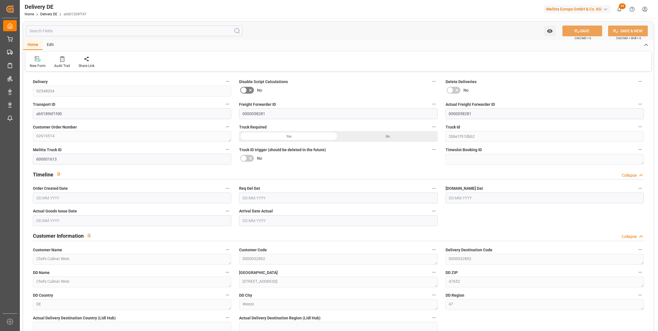
type input "1"
type input "65.28"
type input "121"
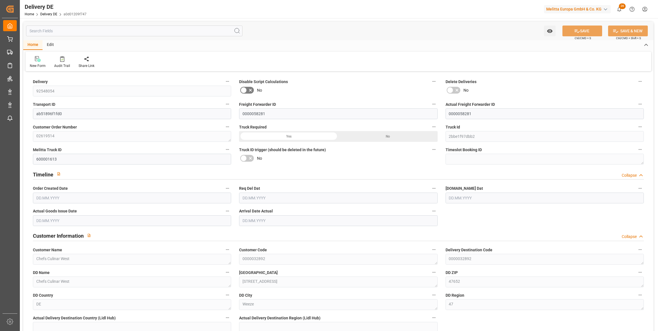
type input "565.64"
type input "[DATE]"
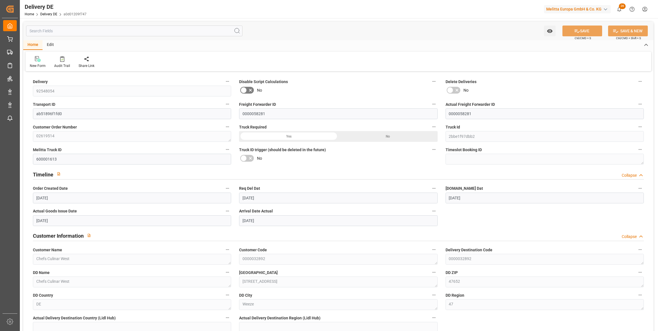
type input "[DATE]"
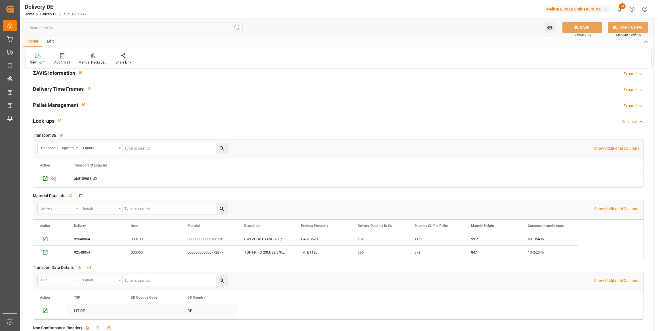
scroll to position [876, 0]
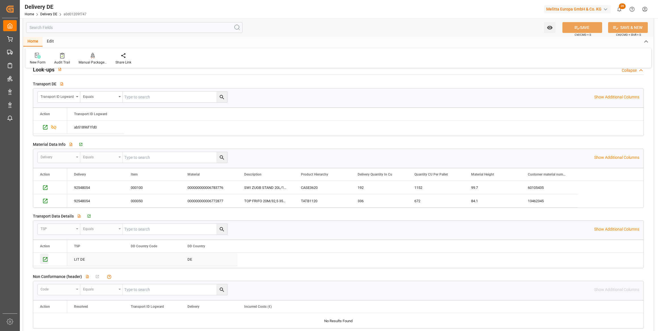
click at [45, 258] on icon "Press SPACE to select this row." at bounding box center [45, 259] width 5 height 5
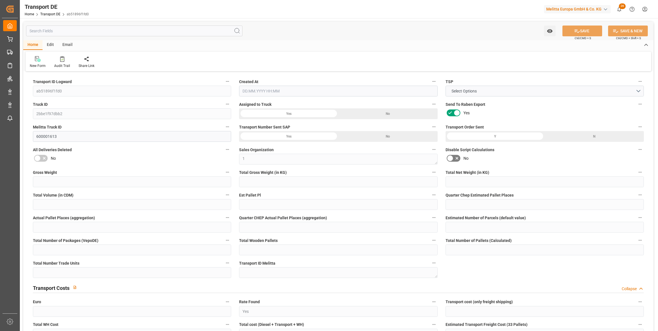
type input "121"
type input "97.344"
type input "65.28"
type input "565.64"
type input "1"
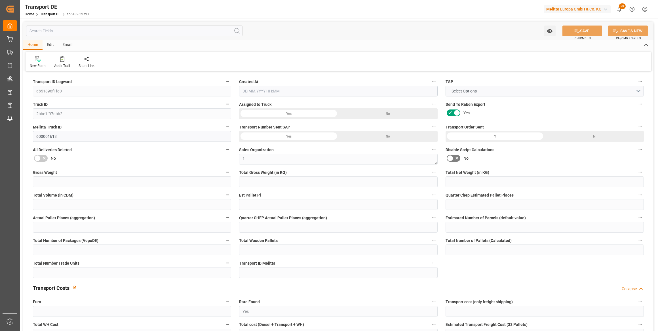
type input "0"
type input "1"
type input "0"
type input "1"
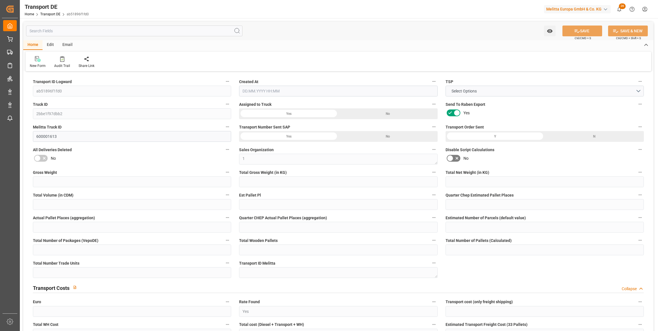
type input "1"
type input "0"
type input "38"
type input "0"
type input "66.1"
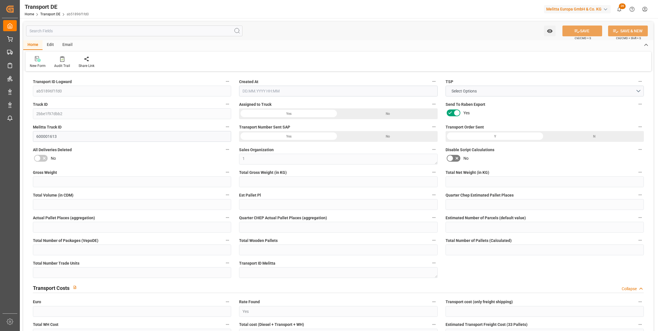
type input "19.42"
type input "66.1"
type input "65.4787"
type input "47"
type input "0"
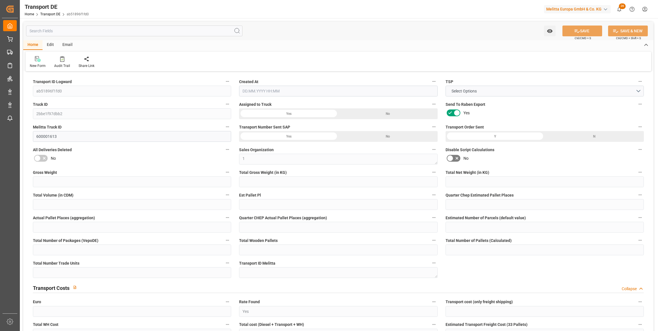
type input "1"
type input "0"
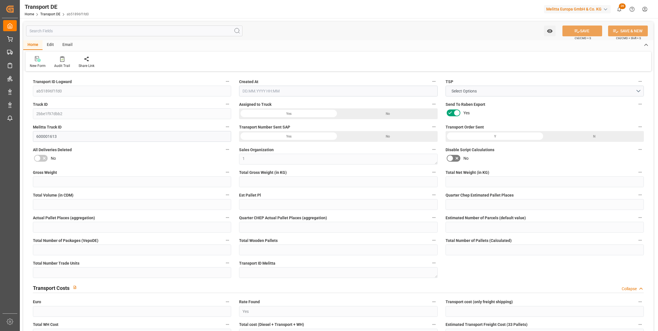
type input "0"
type input "-0.6213"
type input "0"
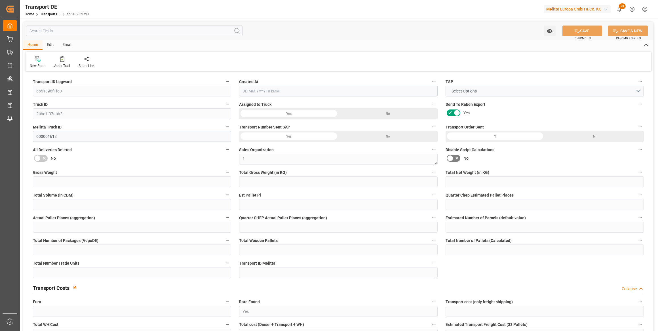
type input "0"
type input "97.344"
type input "4710.8598"
type input "21"
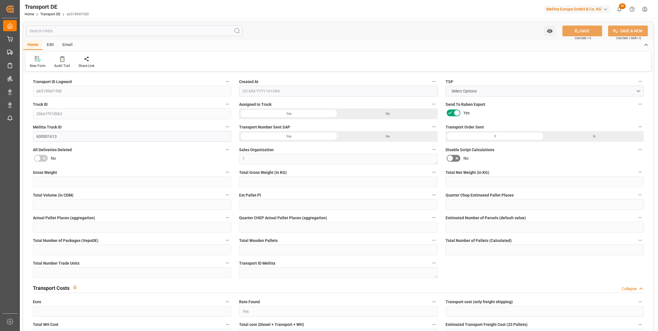
type input "35"
type input "0"
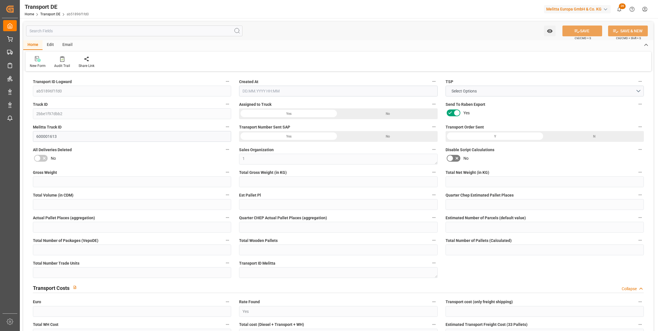
type input "0"
type input "1"
type input "0"
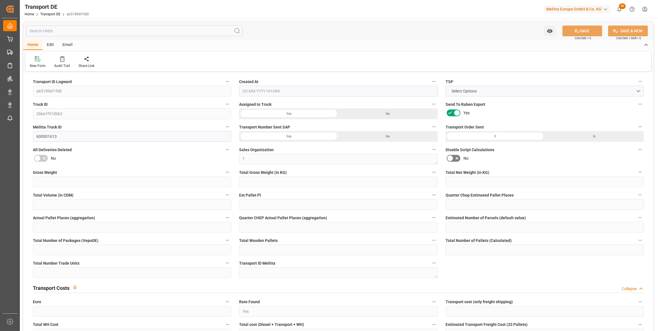
type input "38"
type input "84.8987"
type input "65.4787"
type input "[DATE] 21:01"
type input "[DATE]"
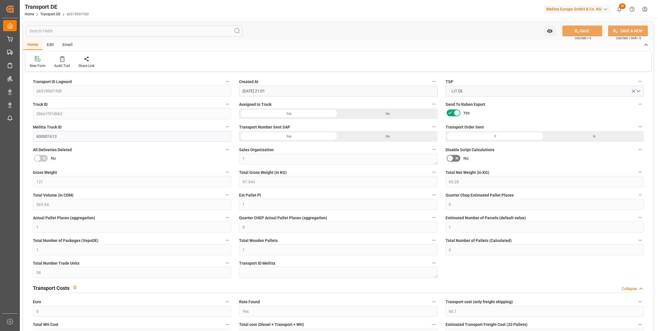
type input "[DATE]"
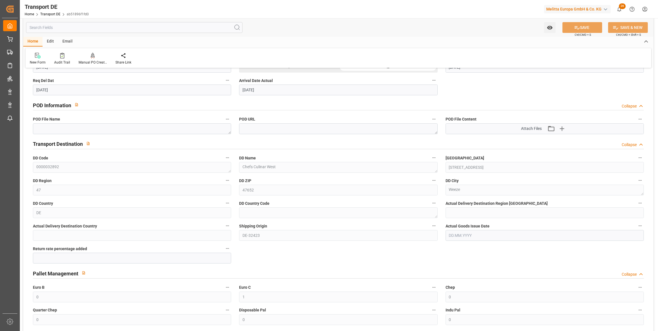
scroll to position [258, 0]
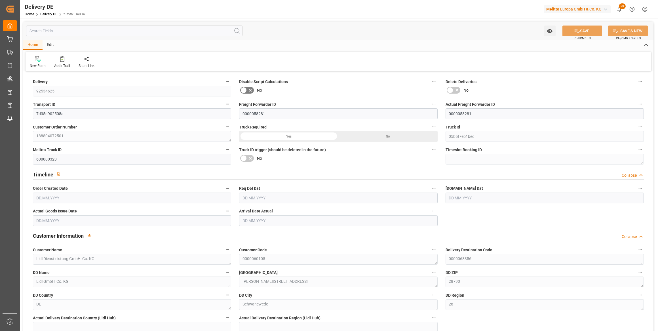
type input "3"
type input "3.25"
type input "715.392"
type input "963"
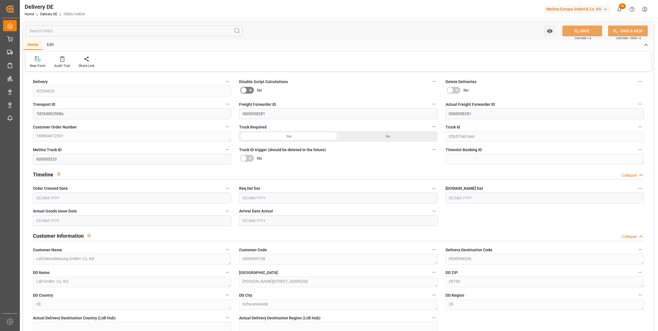
type input "5501.52"
type input "[DATE]"
type input "02.07.2025"
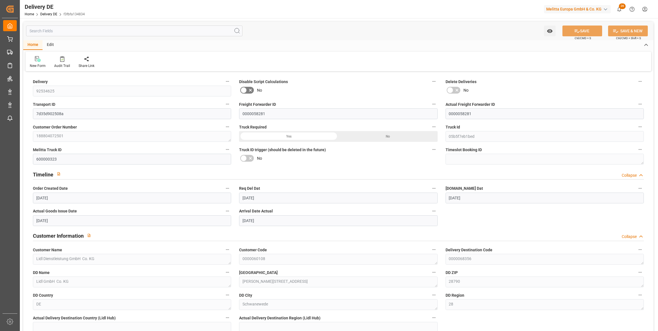
type input "08.07.2025"
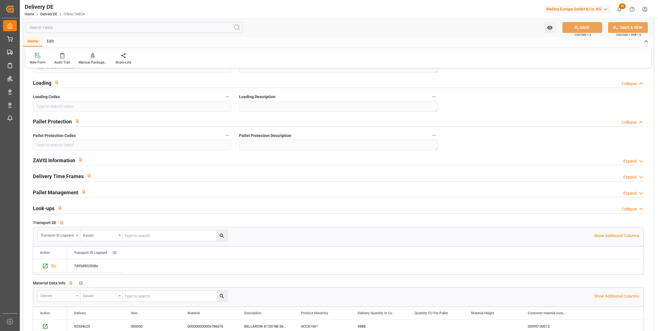
scroll to position [754, 0]
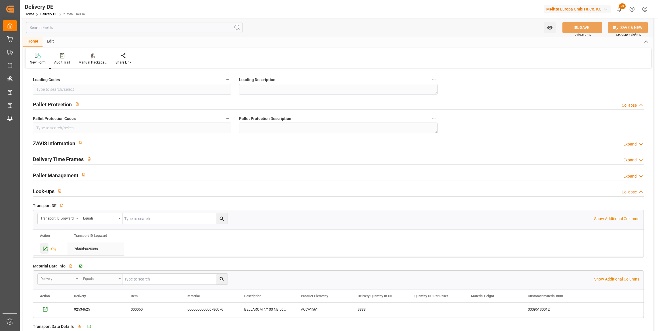
click at [43, 249] on icon "Press SPACE to select this row." at bounding box center [45, 249] width 6 height 6
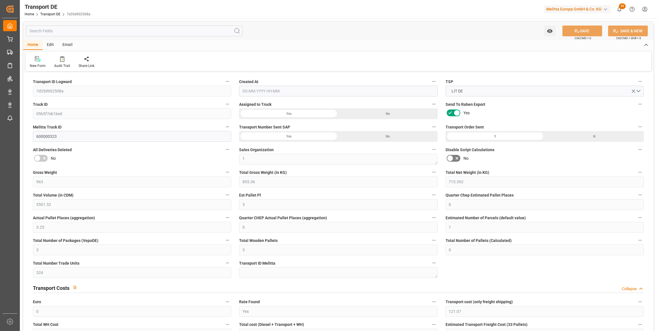
type input "963"
type input "855.36"
type input "715.392"
type input "5501.52"
type input "3"
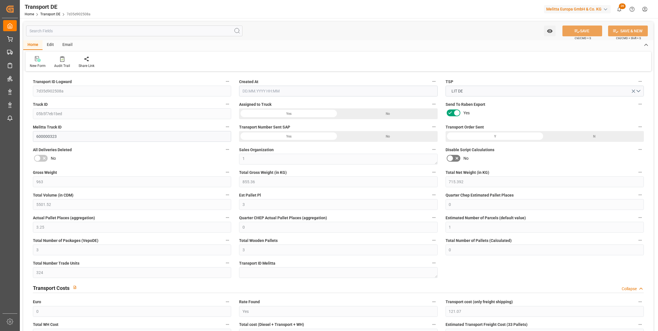
type input "0"
type input "3.25"
type input "0"
type input "1"
type input "3"
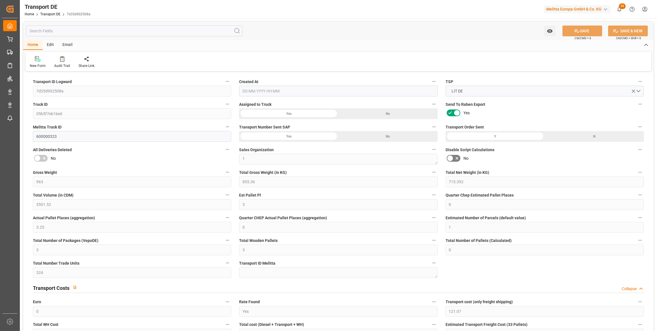
type input "3"
type input "0"
type input "324"
type input "0"
type input "121.07"
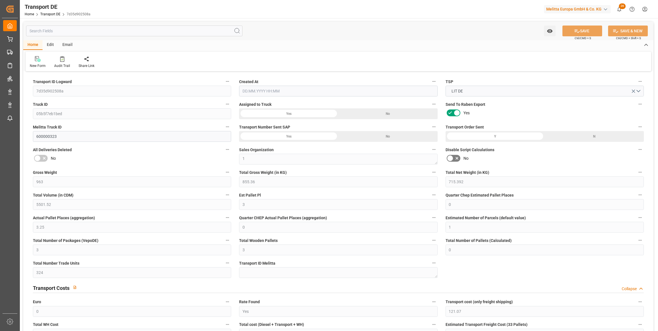
type input "3.039"
type input "121.07"
type input "119.9319"
type input "28"
type input "3"
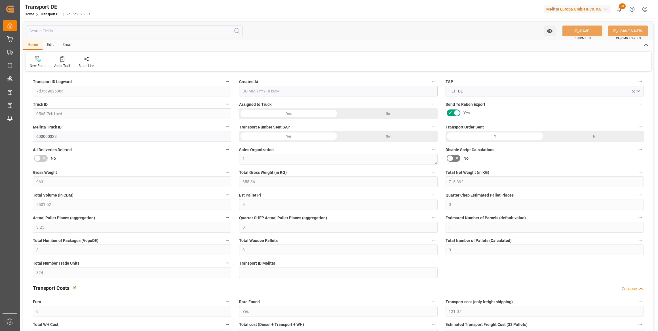
type input "0"
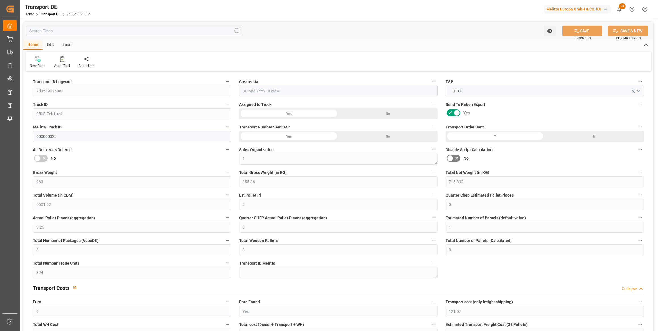
type input "0"
type input "-1.1381"
type input "0"
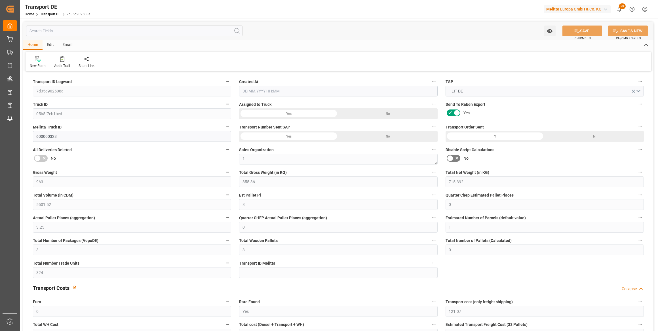
type input "0"
type input "855.36"
type input "4710.8598"
type input "21"
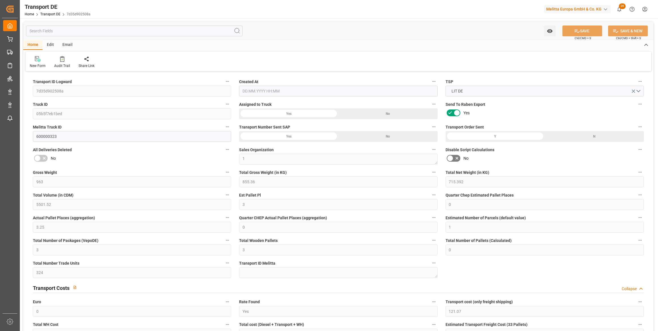
type input "35"
type input "3"
type input "0"
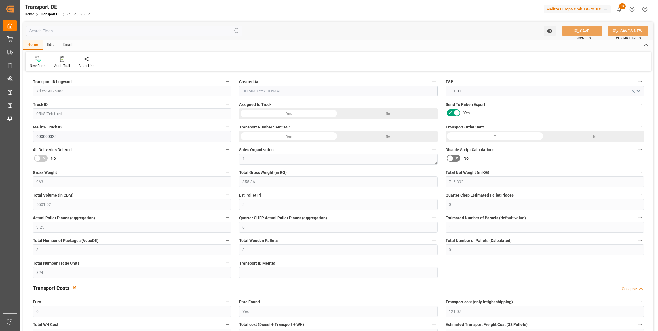
type input "0"
type input "1"
type input "0"
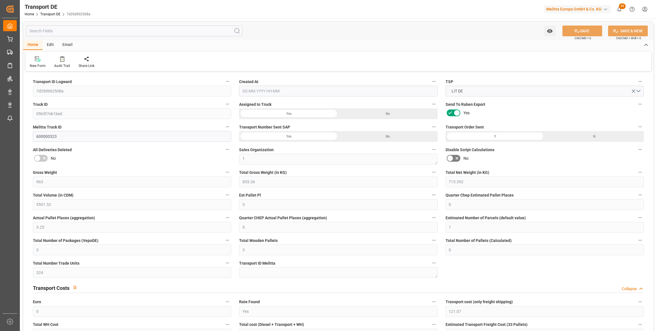
type input "324"
type input "122.9709"
type input "119.9319"
type input "27.06.2025 21:01"
type input "02.07.2025"
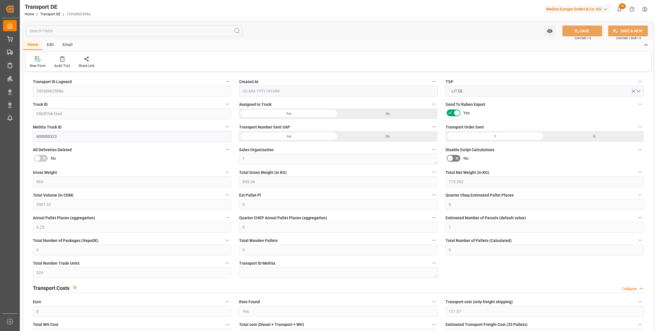
type input "02.07.2025"
type input "04.07.2025"
type input "08.07.2025"
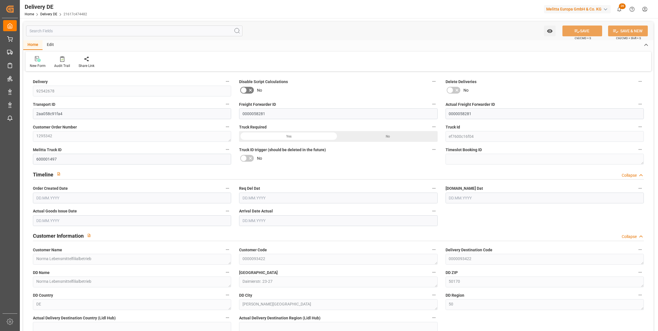
type input "3"
type input "2.25"
type input "703.2"
type input "828.82"
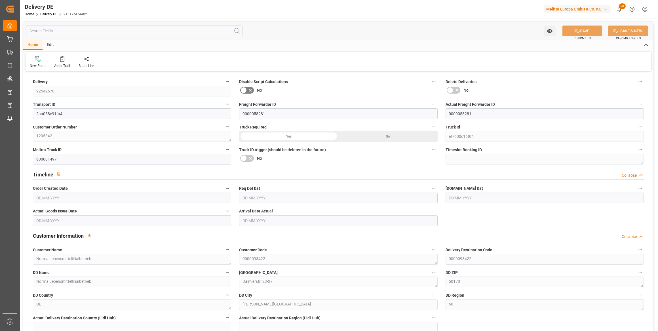
type input "2511.36"
type input "24.07.2025"
type input "18.08.2025"
type input "13.08.2025"
type input "08.08.2025"
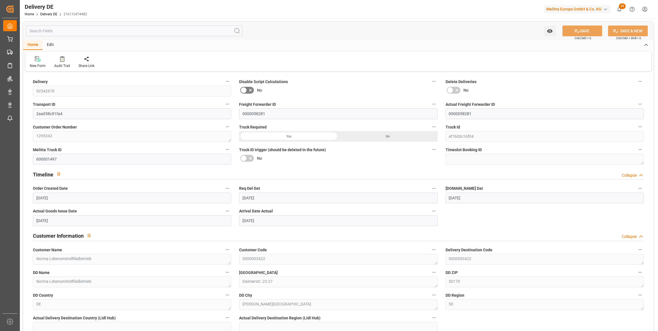
type input "[DATE]"
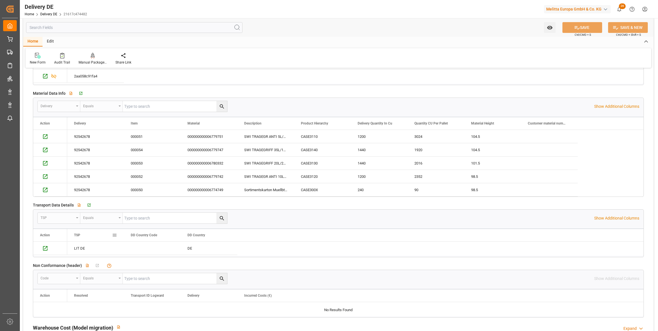
scroll to position [927, 0]
click at [45, 246] on icon "Press SPACE to select this row." at bounding box center [45, 247] width 5 height 5
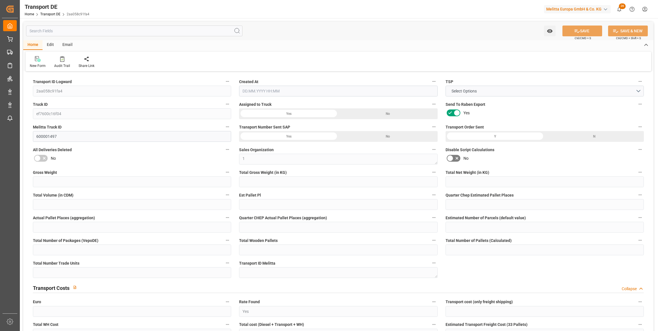
type input "828.82"
type input "755.28"
type input "703.2"
type input "2511.36"
type input "3"
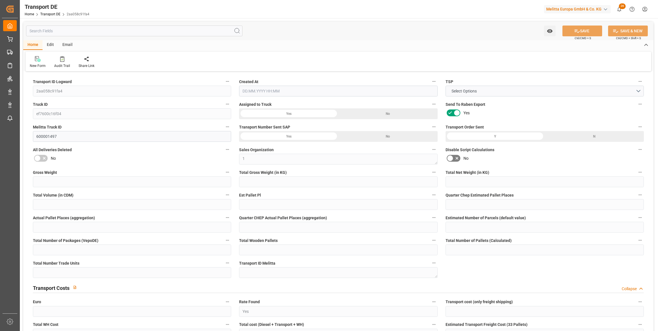
type input "0"
type input "2.25"
type input "0"
type input "1"
type input "3"
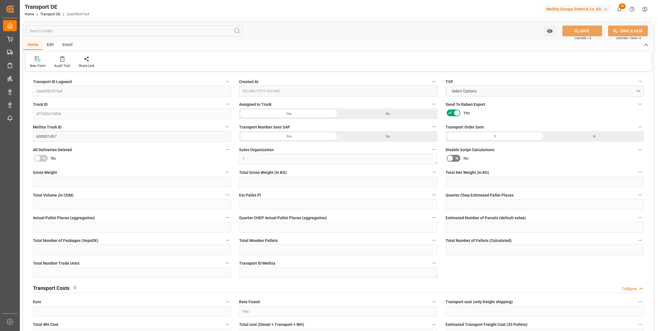
type input "3"
type input "2"
type input "422"
type input "0"
type input "129.4"
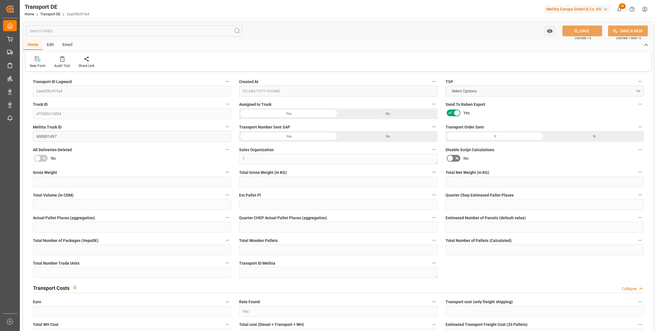
type input "146.503"
type input "129.4"
type input "128.1836"
type input "50"
type input "2"
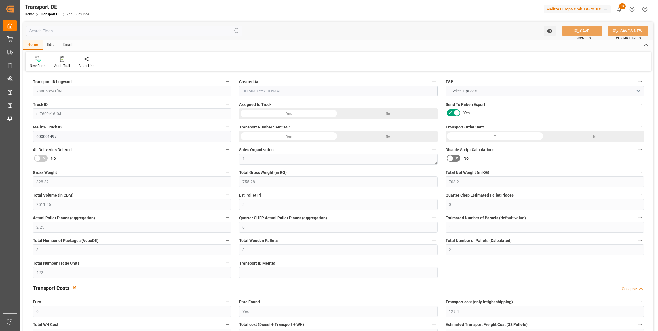
type input "1"
type input "0"
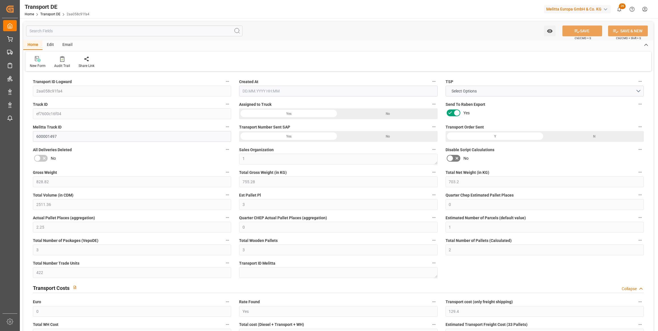
type input "0"
type input "-1.2164"
type input "0"
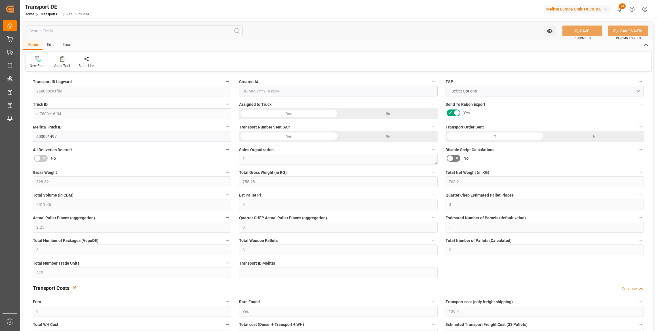
type input "0"
type input "755.28"
type input "4710.8598"
type input "21"
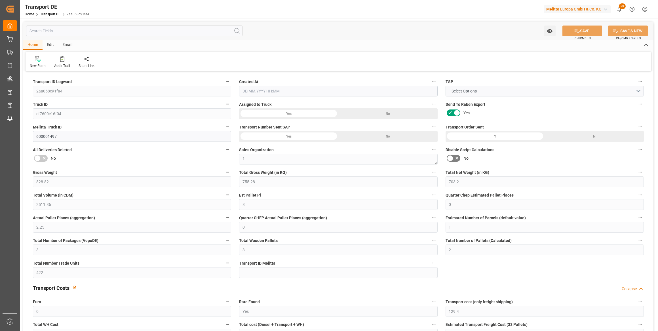
type input "35"
type input "0"
type input "2"
type input "0"
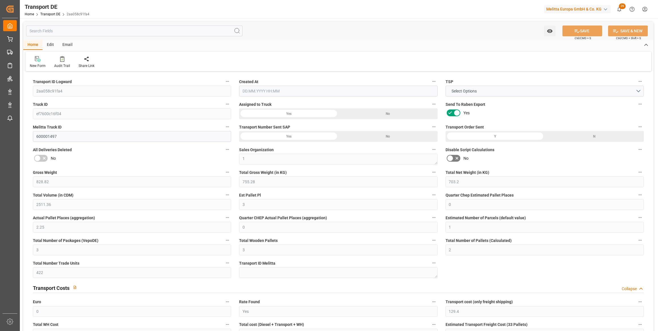
type input "0"
type input "1"
type input "0"
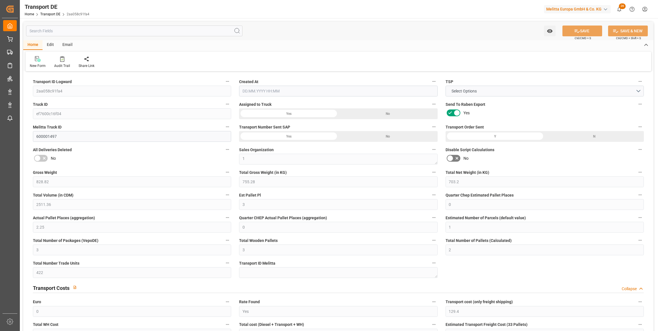
type input "604.2857"
type input "274.6866"
type input "128.1836"
type input "05.08.2025 21:03"
type input "[DATE]"
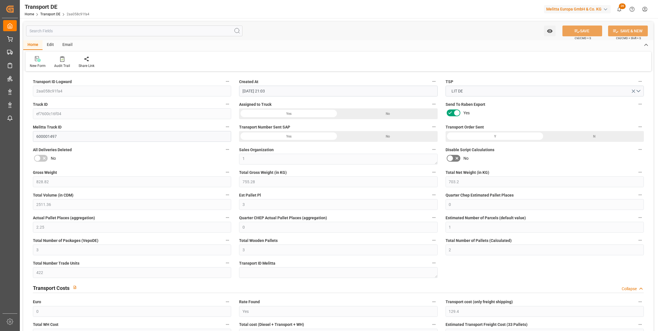
type input "[DATE]"
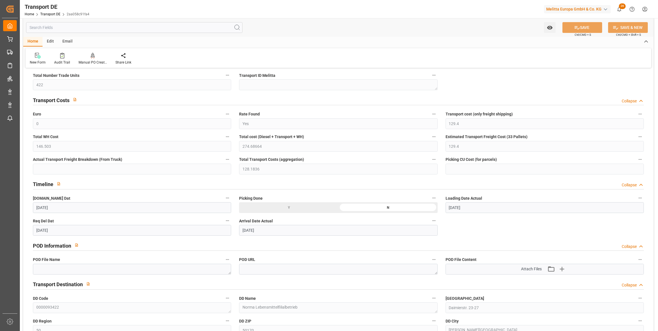
scroll to position [206, 0]
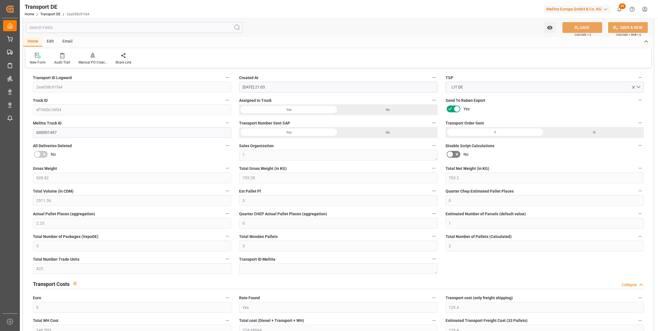
scroll to position [0, 0]
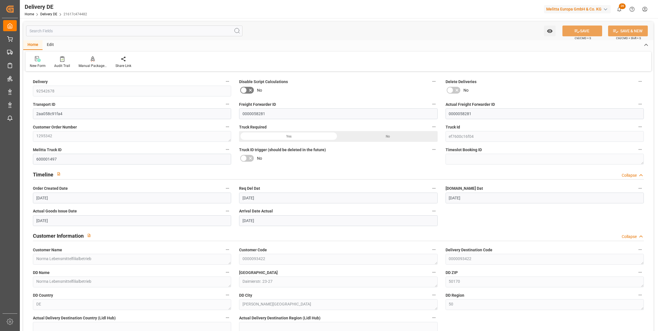
scroll to position [927, 0]
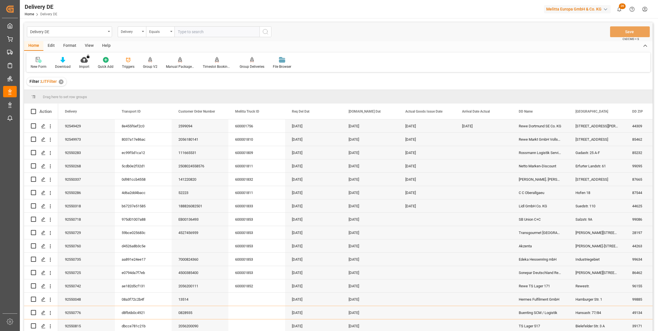
scroll to position [708, 0]
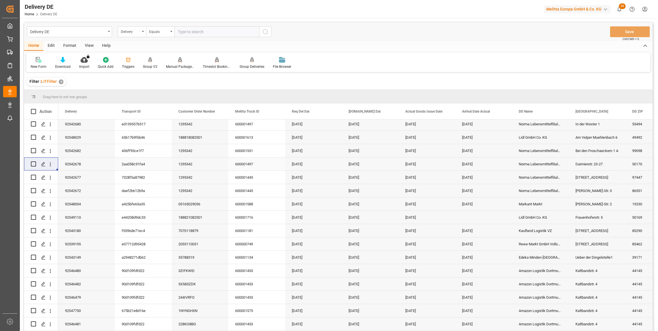
click at [202, 33] on input "text" at bounding box center [216, 31] width 85 height 11
click at [213, 35] on input "text" at bounding box center [216, 31] width 85 height 11
paste input "92548063"
type input "92548063"
click at [264, 31] on icon "search button" at bounding box center [265, 31] width 7 height 7
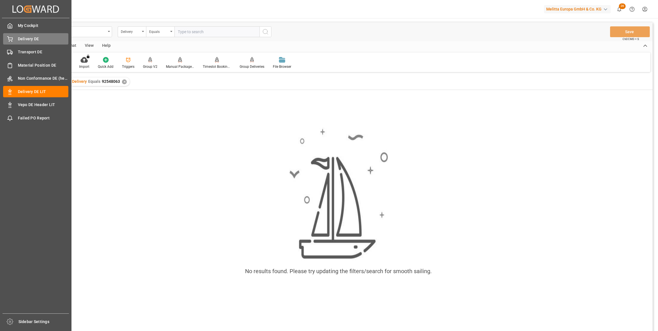
click at [28, 38] on span "Delivery DE" at bounding box center [43, 39] width 51 height 6
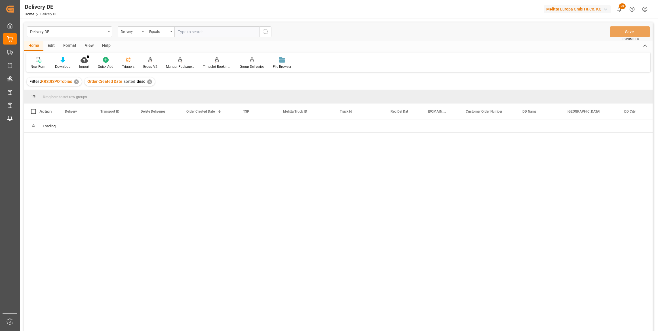
click at [193, 34] on input "text" at bounding box center [216, 31] width 85 height 11
paste input "92548063"
type input "92548063"
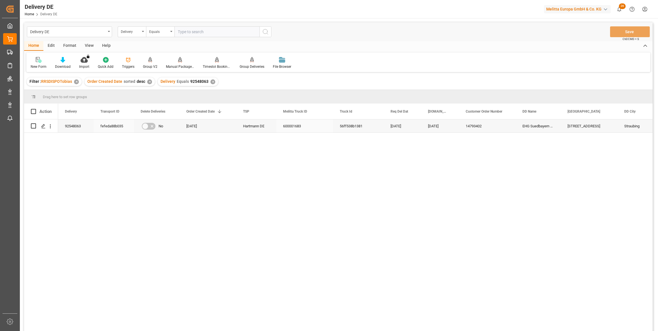
click at [582, 127] on div "[STREET_ADDRESS]" at bounding box center [588, 125] width 57 height 13
click at [119, 30] on div "Delivery" at bounding box center [132, 31] width 28 height 11
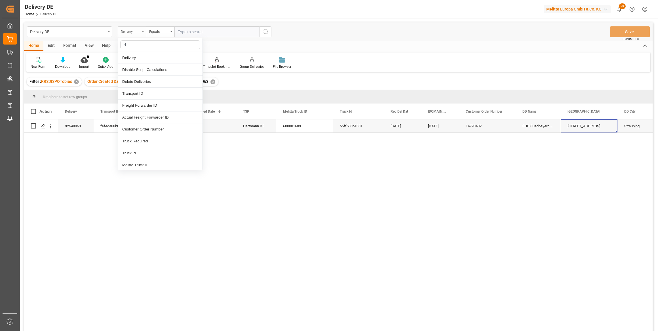
type input "dd"
click at [135, 81] on div "[GEOGRAPHIC_DATA]" at bounding box center [160, 82] width 84 height 12
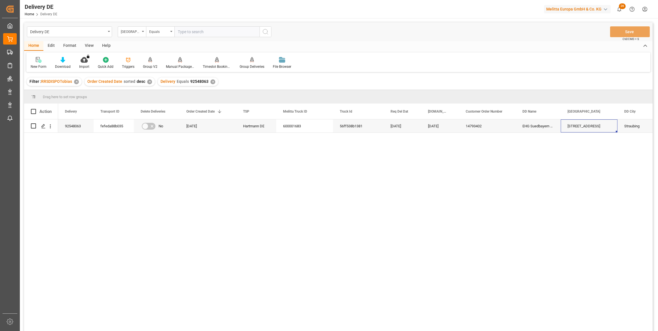
click at [197, 34] on input "text" at bounding box center [216, 31] width 85 height 11
paste input "[STREET_ADDRESS]"
type input "[STREET_ADDRESS]"
click at [266, 32] on icon "search button" at bounding box center [265, 31] width 7 height 7
click at [210, 83] on div "✕" at bounding box center [212, 81] width 5 height 5
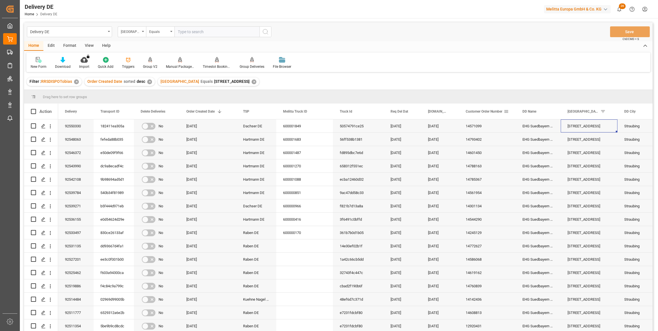
click at [507, 111] on span at bounding box center [505, 111] width 5 height 5
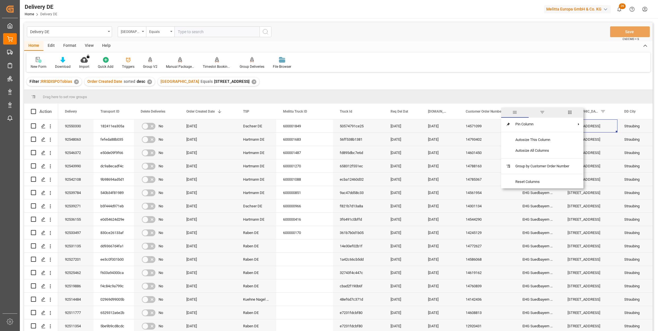
click at [569, 112] on span "columns" at bounding box center [569, 112] width 5 height 5
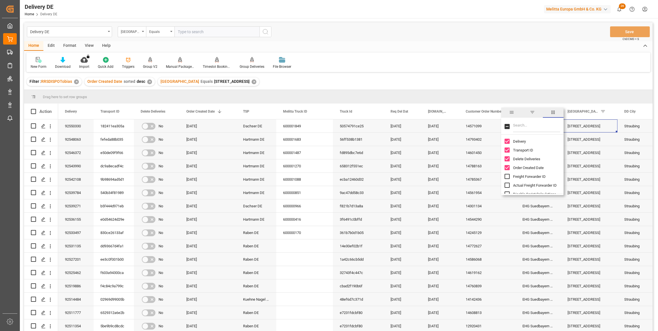
click at [520, 127] on input "Filter Columns Input" at bounding box center [536, 126] width 47 height 11
type input "act"
click at [523, 157] on span "Arrival Date Actual" at bounding box center [527, 159] width 29 height 4
checkbox input "false"
checkbox input "true"
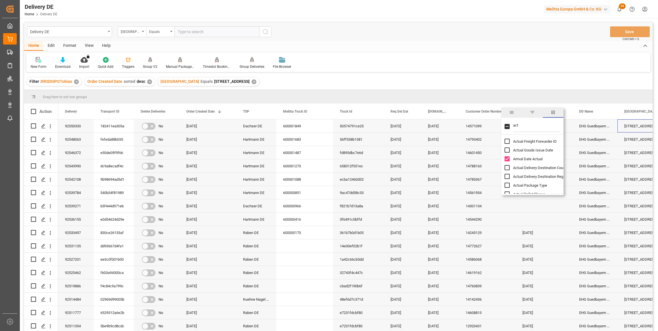
click at [571, 61] on div "New Form Download Import You don't have permission for this feature. Contact ad…" at bounding box center [338, 62] width 624 height 20
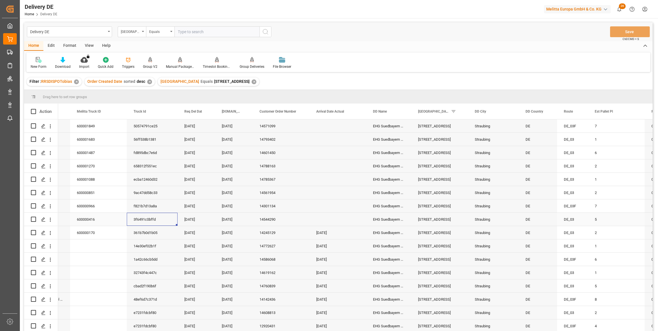
click at [144, 218] on div "3f6491c0bffd" at bounding box center [152, 219] width 51 height 13
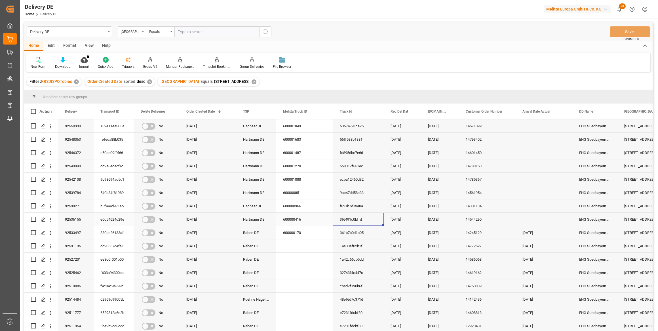
click at [107, 217] on div "e0d54624d29e" at bounding box center [114, 219] width 40 height 13
click at [113, 203] on div "b5f444d971eb" at bounding box center [114, 205] width 40 height 13
click at [113, 196] on div "540b34f81989" at bounding box center [114, 192] width 40 height 13
click at [109, 179] on div "9b98694ad5d1" at bounding box center [114, 179] width 40 height 13
click at [109, 163] on div "dc9a8ecadf4c" at bounding box center [114, 165] width 40 height 13
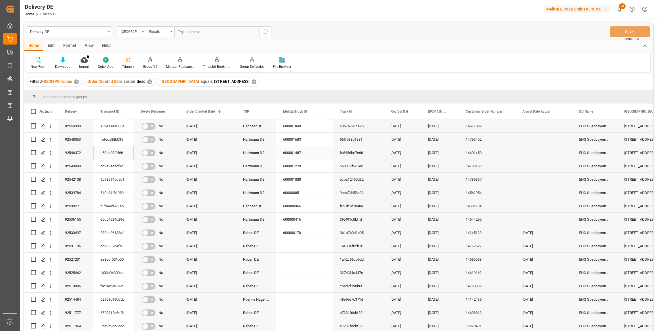
click at [116, 152] on div "e50de09f9f66" at bounding box center [114, 152] width 40 height 13
click at [72, 139] on div "92548063" at bounding box center [75, 139] width 35 height 13
click at [80, 127] on div "92550330" at bounding box center [75, 125] width 35 height 13
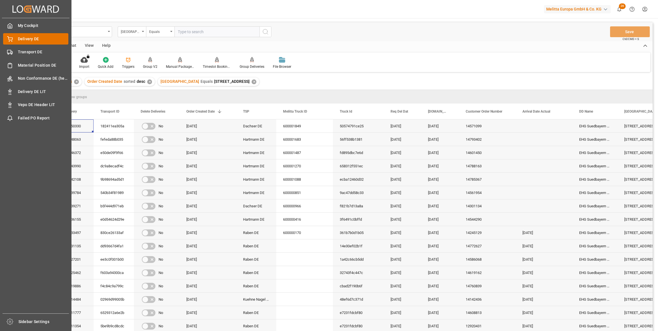
click at [23, 40] on span "Delivery DE" at bounding box center [43, 39] width 51 height 6
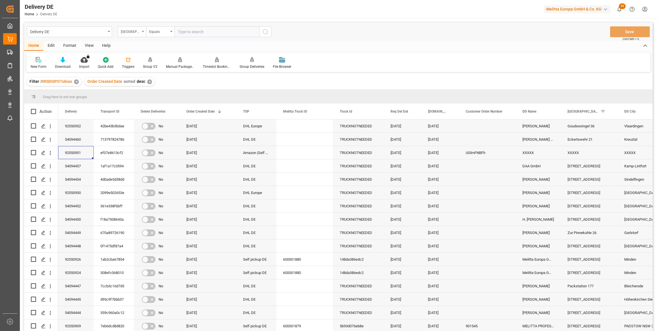
click at [138, 35] on div "[GEOGRAPHIC_DATA]" at bounding box center [132, 31] width 28 height 11
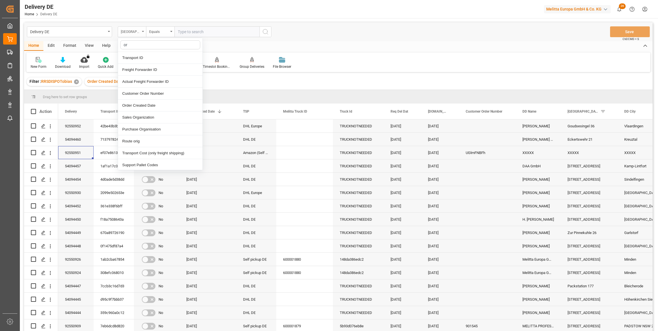
type input "ord"
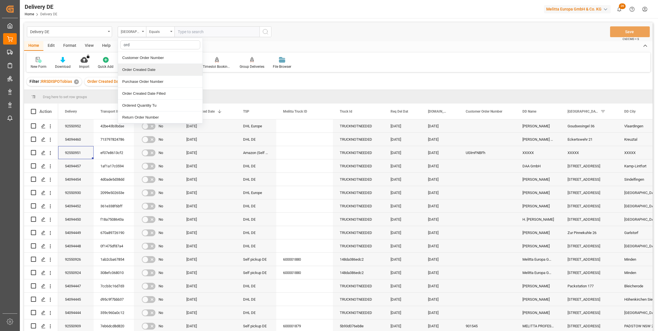
click at [143, 70] on div "Order Created Date" at bounding box center [160, 70] width 84 height 12
click at [172, 32] on div "Equals" at bounding box center [160, 31] width 28 height 11
click at [168, 93] on div "Greater than" at bounding box center [188, 94] width 84 height 12
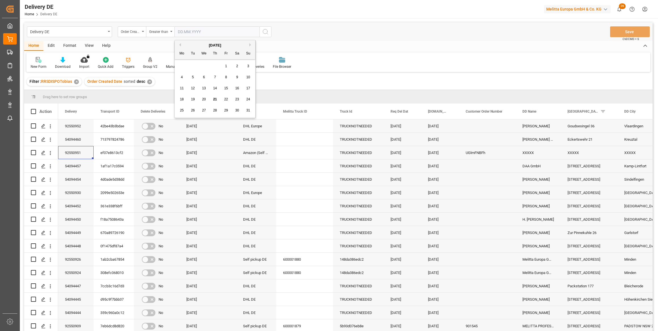
click at [247, 32] on input "text" at bounding box center [216, 31] width 85 height 11
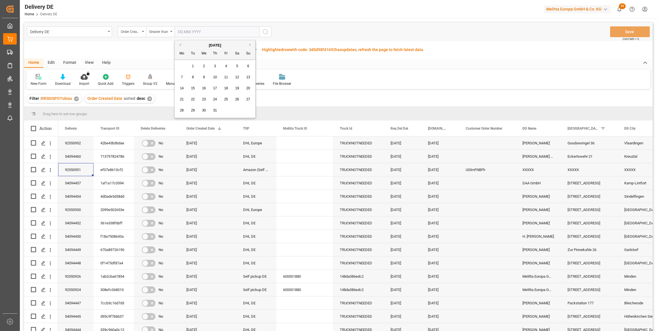
click at [179, 45] on button "Previous Month" at bounding box center [178, 44] width 3 height 3
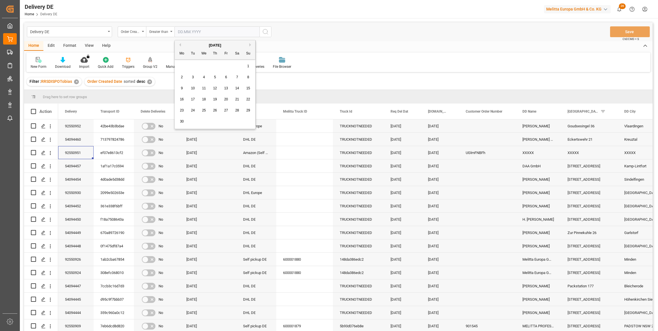
click at [247, 67] on span "1" at bounding box center [248, 66] width 2 height 4
type input "[DATE]"
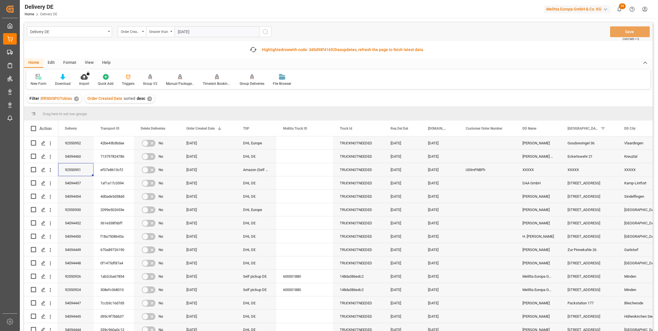
click at [266, 31] on icon "search button" at bounding box center [265, 31] width 7 height 7
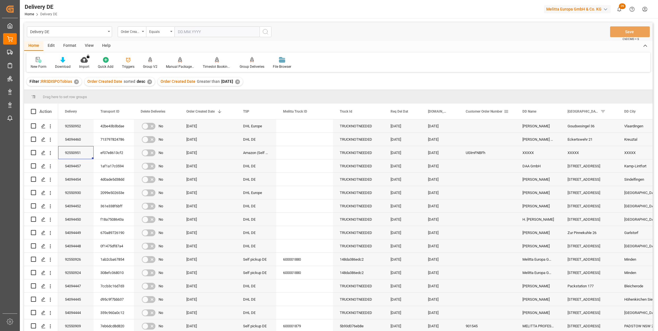
click at [507, 111] on span at bounding box center [505, 111] width 5 height 5
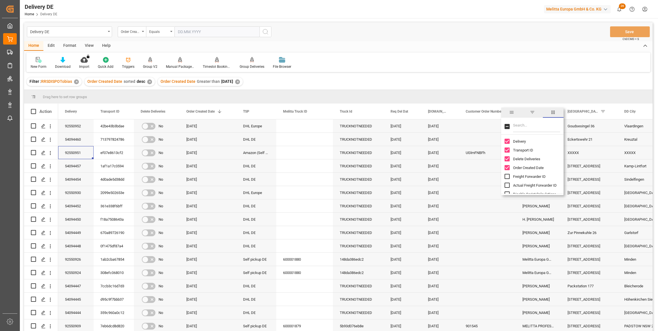
click at [519, 126] on input "Filter Columns Input" at bounding box center [536, 126] width 47 height 11
type input "act"
click at [507, 159] on input "Arrival Date Actual column toggle visibility (hidden)" at bounding box center [506, 158] width 5 height 5
checkbox input "true"
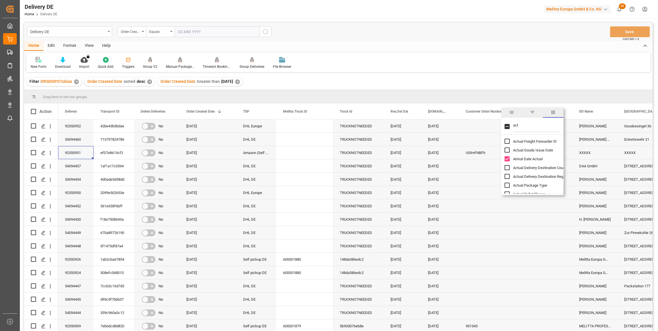
drag, startPoint x: 521, startPoint y: 128, endPoint x: 507, endPoint y: 128, distance: 13.9
click at [507, 128] on div "act" at bounding box center [532, 127] width 62 height 16
click at [507, 128] on input "Toggle Select All Columns" at bounding box center [506, 126] width 5 height 5
checkbox input "true"
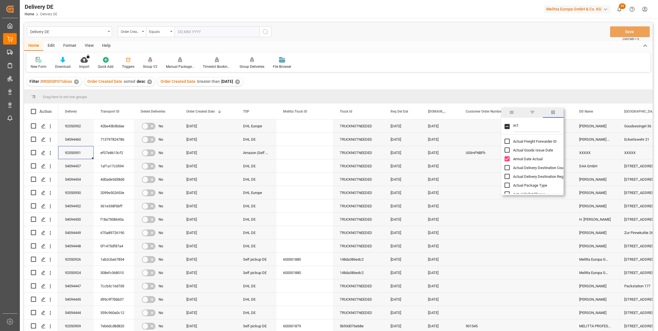
checkbox input "true"
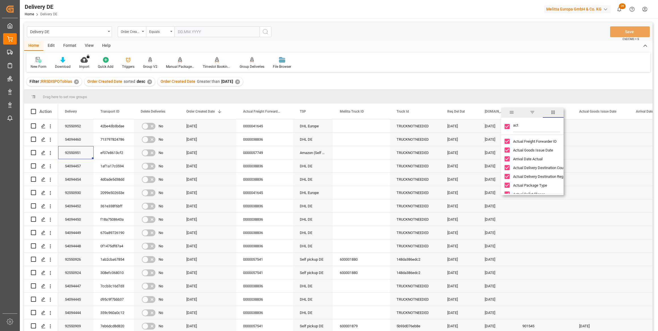
click at [525, 126] on input "act" at bounding box center [536, 126] width 47 height 11
click at [515, 64] on div "New Form Download Import You don't have permission for this feature. Contact ad…" at bounding box center [338, 62] width 624 height 20
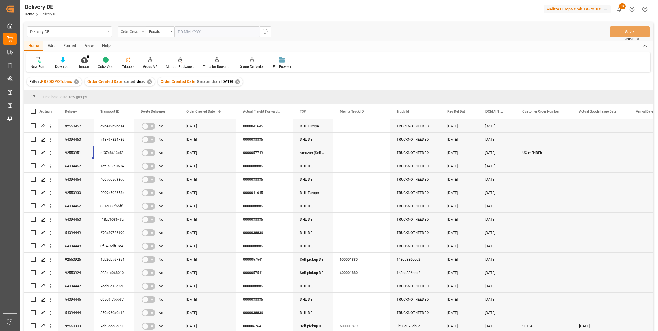
click at [143, 31] on icon "open menu" at bounding box center [143, 31] width 2 height 1
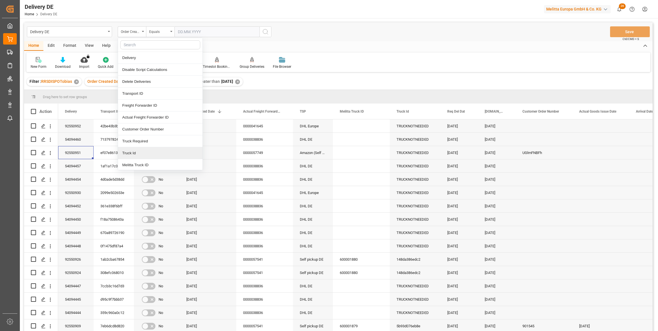
click at [151, 153] on div "Truck Id" at bounding box center [160, 153] width 84 height 12
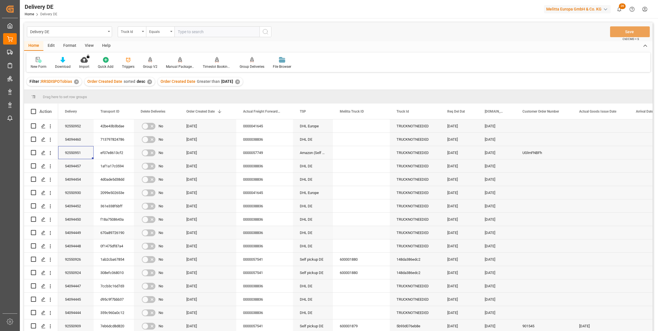
scroll to position [51, 0]
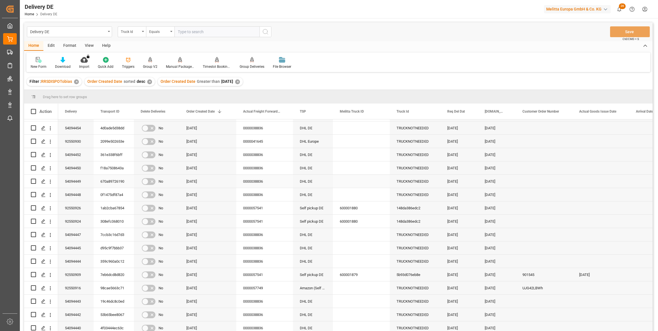
click at [414, 179] on div "TRUCKNOTNEEDED" at bounding box center [414, 181] width 51 height 13
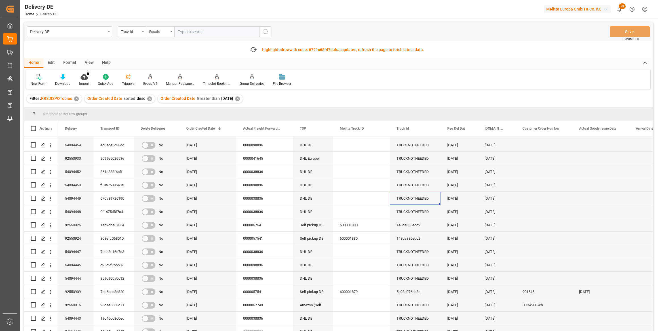
click at [164, 32] on div "Equals" at bounding box center [158, 31] width 19 height 7
click at [169, 82] on div "Not equal" at bounding box center [188, 82] width 84 height 12
click at [187, 32] on input "text" at bounding box center [216, 31] width 85 height 11
paste input "TRUCKNOTNEEDED"
type input "TRUCKNOTNEEDED"
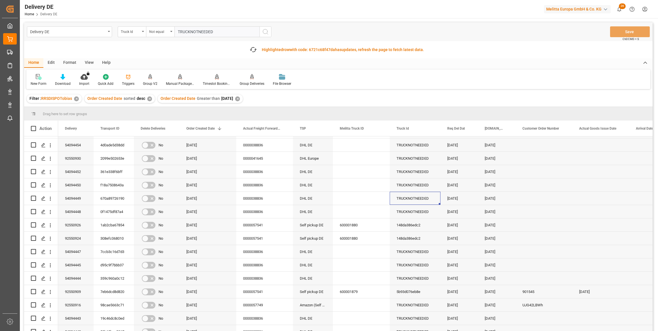
click at [266, 32] on icon "search button" at bounding box center [265, 31] width 7 height 7
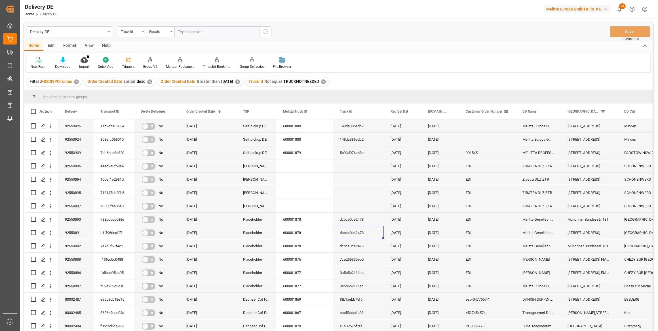
click at [506, 112] on span at bounding box center [505, 111] width 5 height 5
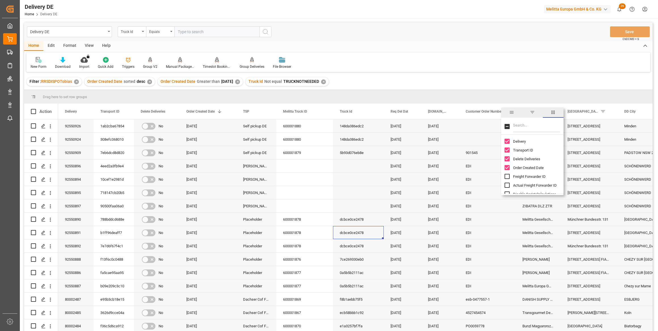
click at [517, 127] on input "Filter Columns Input" at bounding box center [536, 126] width 47 height 11
type input "act"
click at [507, 158] on input "Arrival Date Actual column toggle visibility (hidden)" at bounding box center [506, 158] width 5 height 5
checkbox input "true"
checkbox input "false"
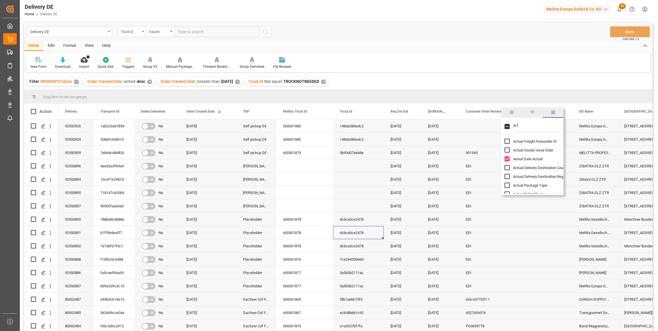
click at [506, 150] on input "Actual Goods Issue Date column toggle visibility (hidden)" at bounding box center [506, 149] width 5 height 5
checkbox input "true"
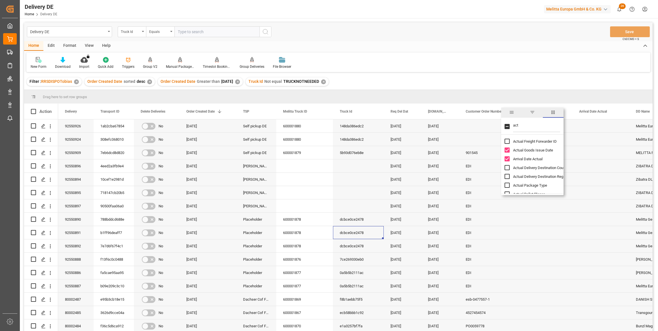
click at [496, 85] on div "Filter : RRSDISPOTobias ✕ Order Created Date sorted desc ✕ Order Created Date G…" at bounding box center [338, 82] width 628 height 16
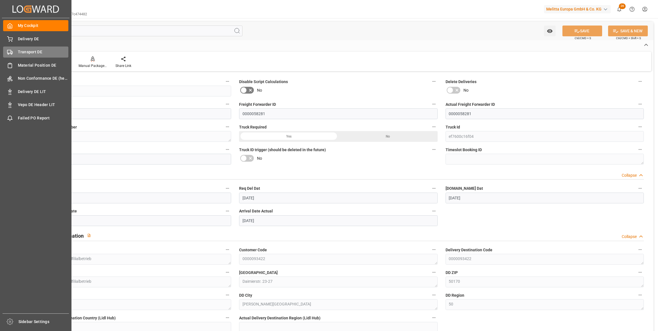
scroll to position [927, 0]
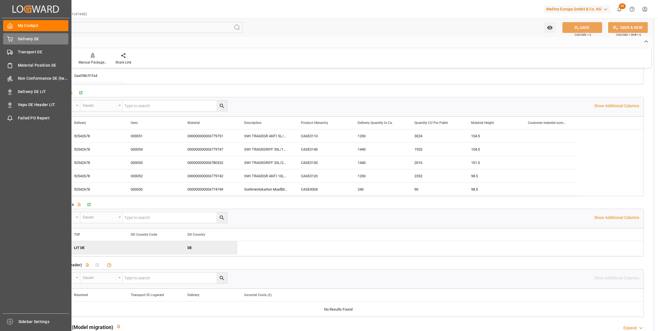
click at [11, 34] on div "Delivery DE Delivery DE" at bounding box center [35, 38] width 65 height 11
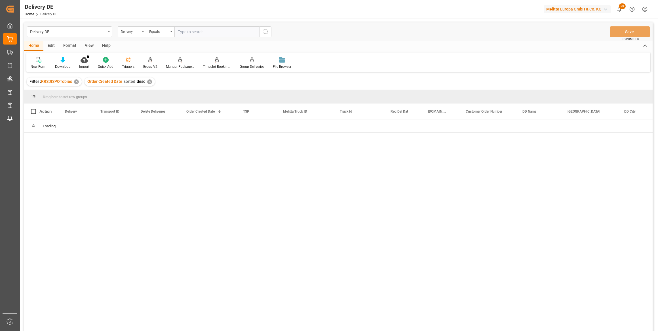
click at [197, 30] on input "text" at bounding box center [216, 31] width 85 height 11
click at [202, 31] on input "text" at bounding box center [216, 31] width 85 height 11
type input "92543195"
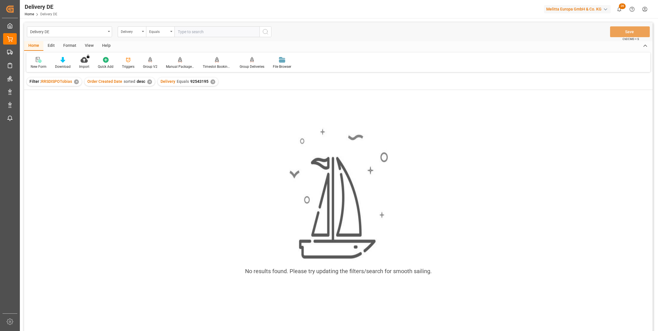
click at [211, 81] on div "✕" at bounding box center [212, 81] width 5 height 5
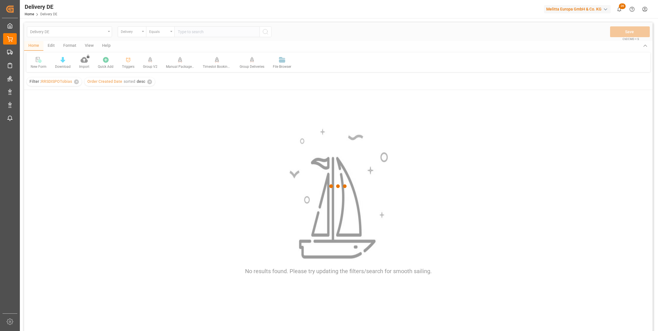
click at [193, 34] on div at bounding box center [338, 185] width 628 height 327
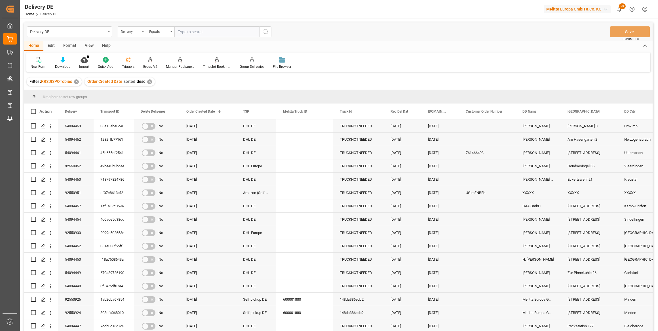
click at [219, 31] on input "text" at bounding box center [216, 31] width 85 height 11
paste input "92543195"
click at [202, 33] on input "92543195" at bounding box center [216, 31] width 85 height 11
type input "92543195"
click at [268, 29] on icon "search button" at bounding box center [265, 31] width 7 height 7
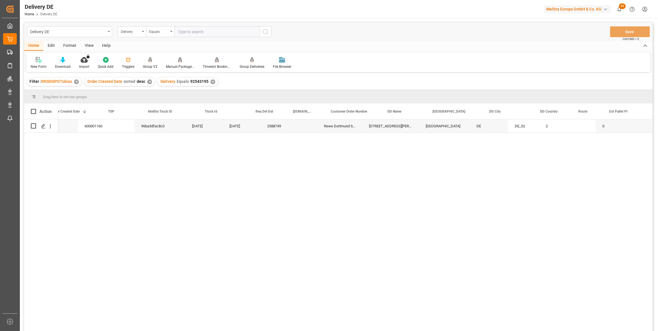
scroll to position [0, 258]
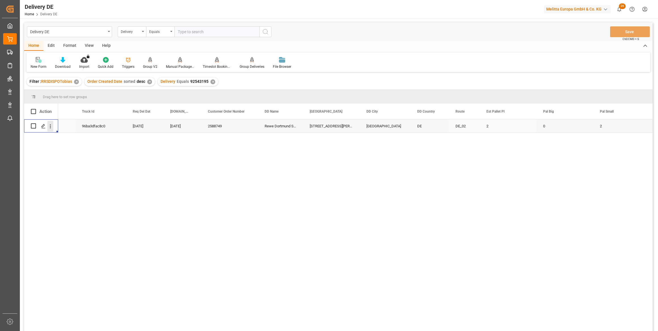
click at [51, 127] on icon "open menu" at bounding box center [50, 126] width 6 height 6
click at [71, 135] on span "Open in new tab" at bounding box center [88, 138] width 52 height 6
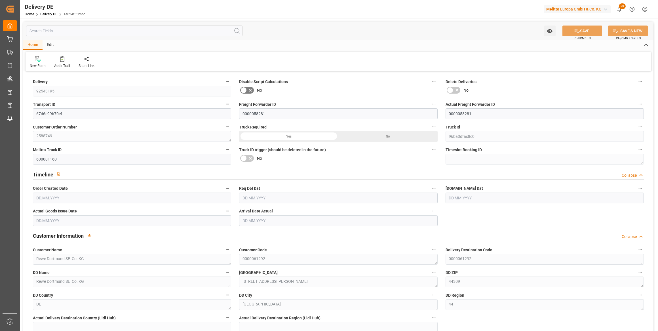
type input "4"
type input "2"
type input "1.5"
type input "780.528"
type input "1011"
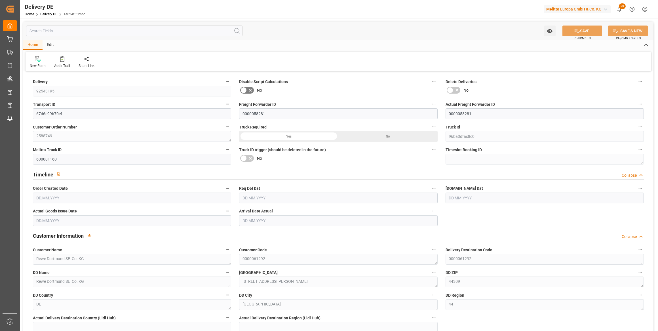
type input "3668.16"
type input "[DATE]"
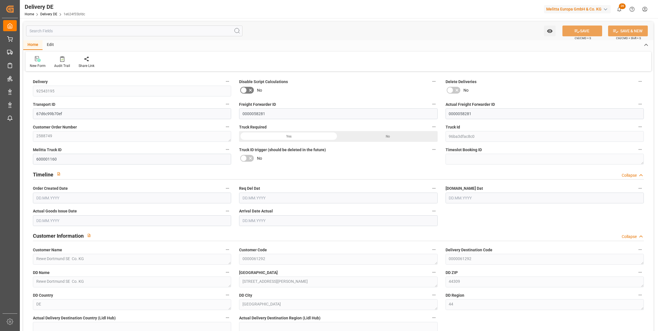
type input "[DATE]"
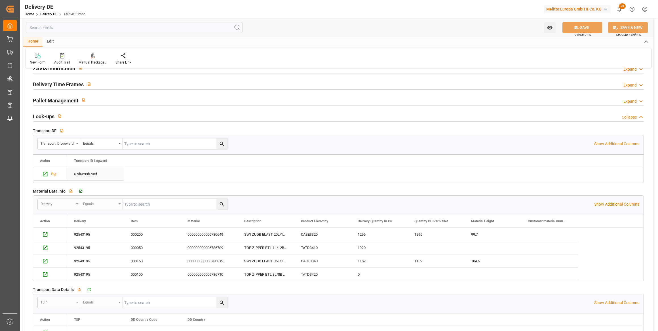
scroll to position [876, 0]
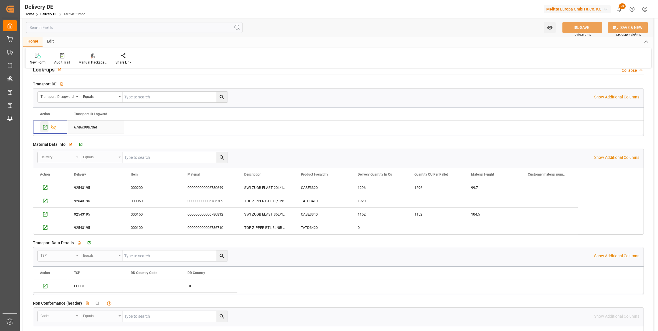
click at [44, 126] on icon "Press SPACE to select this row." at bounding box center [45, 127] width 6 height 6
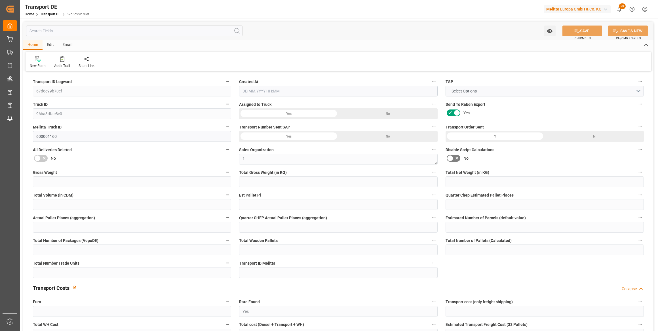
type input "1011"
type input "898.272"
type input "780.528"
type input "3668.16"
type input "2"
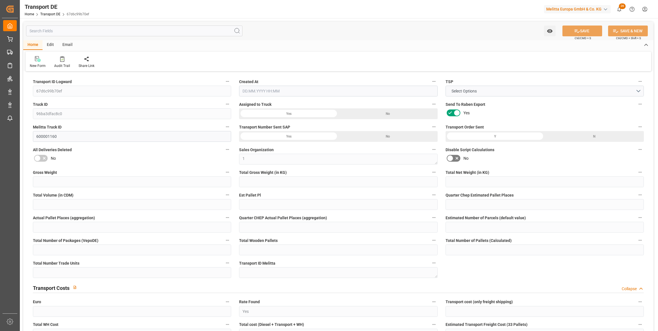
type input "0"
type input "1.5"
type input "0"
type input "1"
type input "4"
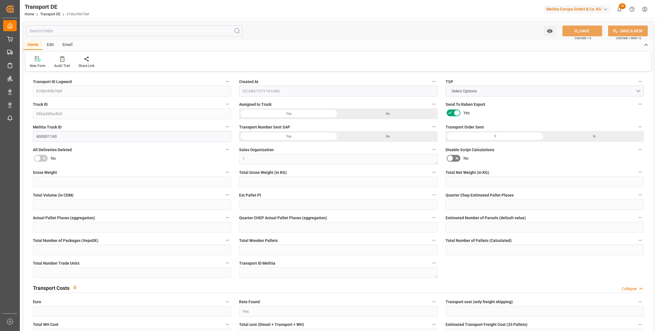
type input "4"
type input "2"
type input "160"
type input "0"
type input "88.29"
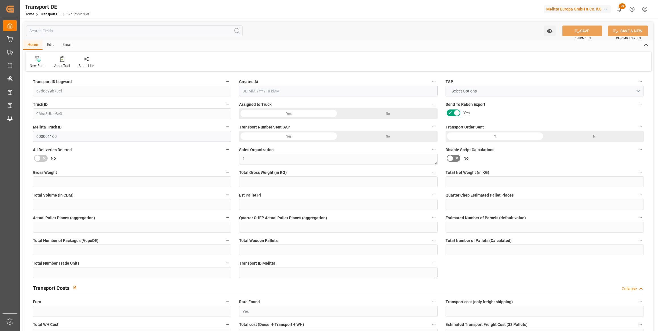
type input "13.287"
type input "88.29"
type input "87.4601"
type input "44"
type input "4"
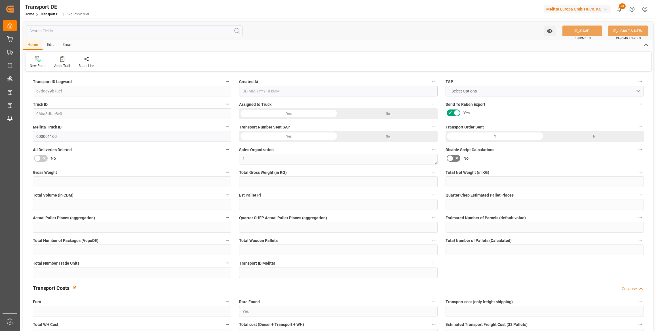
type input "0"
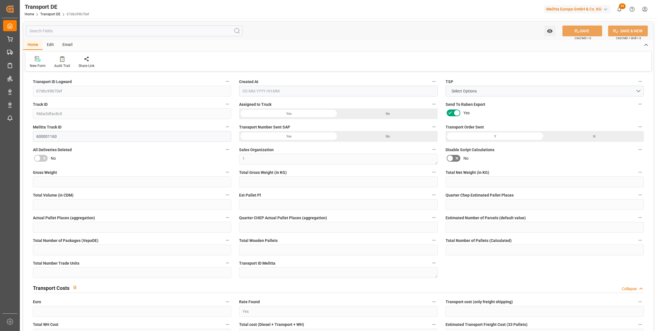
type input "0"
type input "-0.8299"
type input "0"
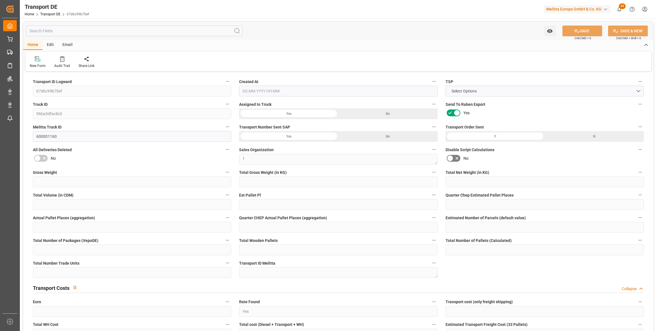
type input "0"
type input "898.272"
type input "4710.8598"
type input "21"
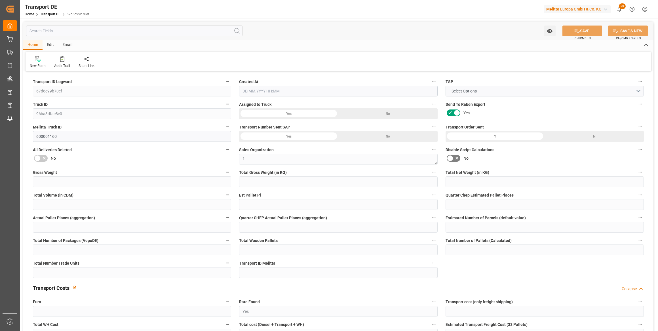
type input "35"
type input "0"
type input "2"
type input "0"
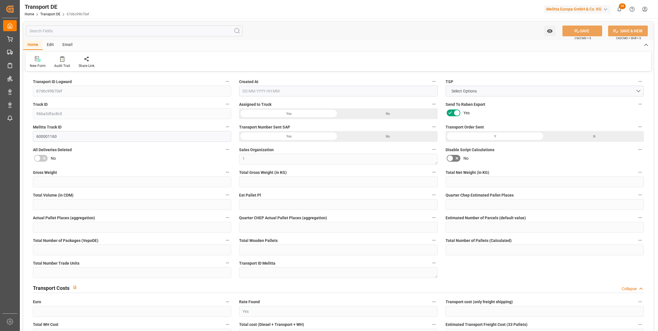
type input "0"
type input "1"
type input "0"
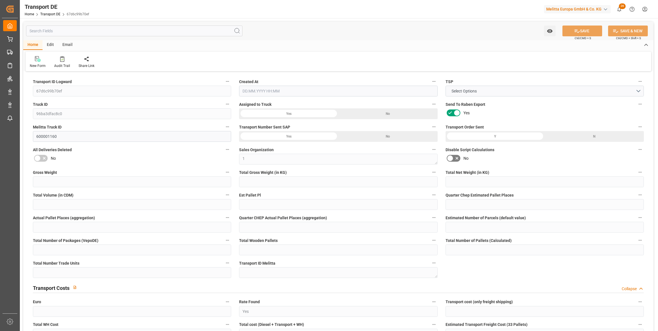
type input "448"
type input "100.7471"
type input "87.4601"
type input "[DATE] 21:01"
type input "[DATE]"
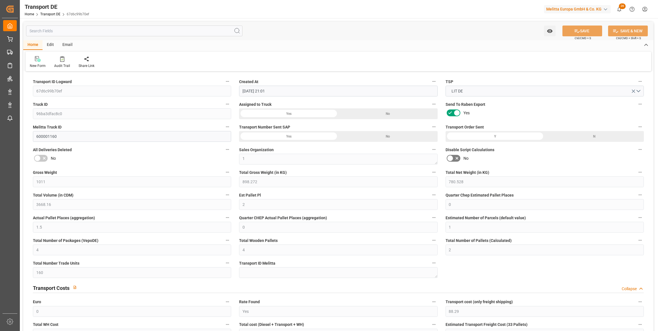
type input "[DATE]"
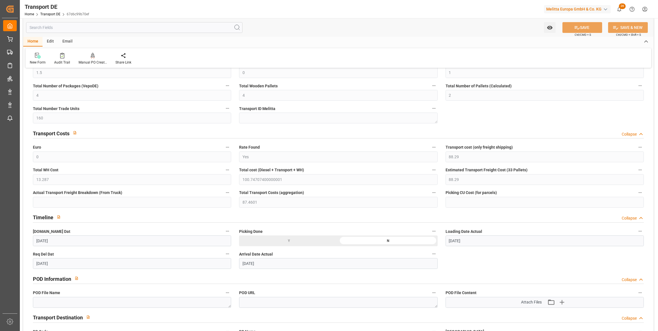
scroll to position [206, 0]
